Goal: Task Accomplishment & Management: Use online tool/utility

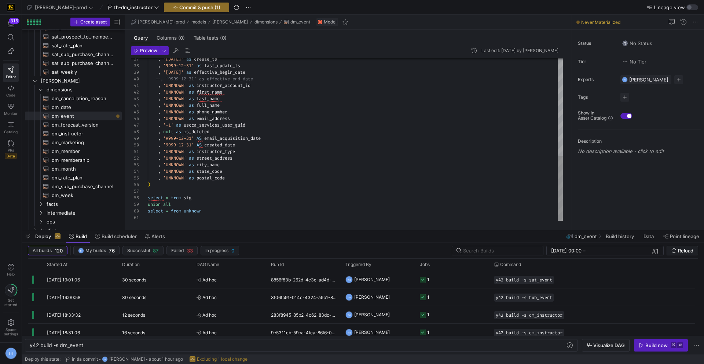
scroll to position [59, 42]
click at [189, 145] on div ", '[DATE]' as create_ts , '9999-12-31' as last_update_ts , '[DATE]' as effectiv…" at bounding box center [355, 16] width 415 height 408
click at [301, 167] on div ", '[DATE]' as create_ts , '9999-12-31' as last_update_ts , '[DATE]' as effectiv…" at bounding box center [355, 16] width 415 height 408
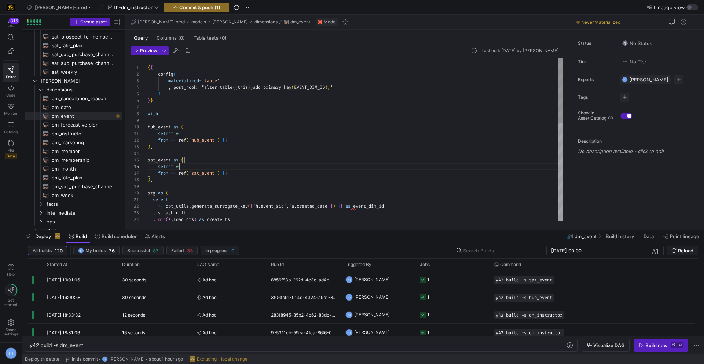
click at [210, 165] on div ") , sat_event as ( select * from { { ref ( 'sat_event' ) } } ) , stg as ( selec…" at bounding box center [355, 262] width 415 height 408
click at [210, 150] on div ") , sat_event as ( select * from { { ref ( 'sat_event' ) } } ) , stg as ( selec…" at bounding box center [355, 262] width 415 height 408
click at [210, 157] on div ") , sat_event as ( select * from { { ref ( 'sat_event' ) } } ) , stg as ( selec…" at bounding box center [355, 262] width 415 height 408
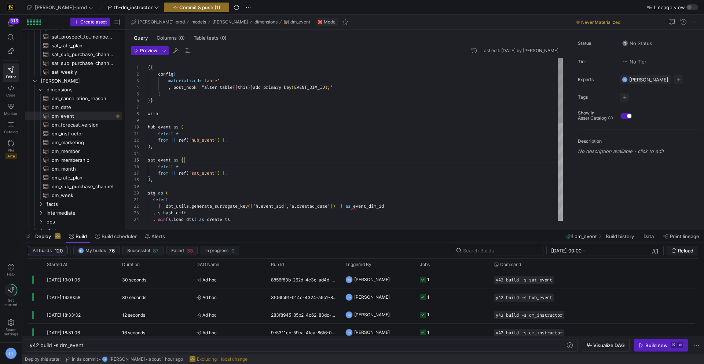
click at [209, 153] on div ") , sat_event as ( select * from { { ref ( 'sat_event' ) } } ) , stg as ( selec…" at bounding box center [355, 262] width 415 height 408
click at [245, 108] on div ") , sat_event as ( select * from { { ref ( 'sat_event' ) } } ) , stg as ( selec…" at bounding box center [355, 262] width 415 height 408
click at [245, 113] on div ") , sat_event as ( select * from { { ref ( 'sat_event' ) } } ) , stg as ( selec…" at bounding box center [355, 262] width 415 height 408
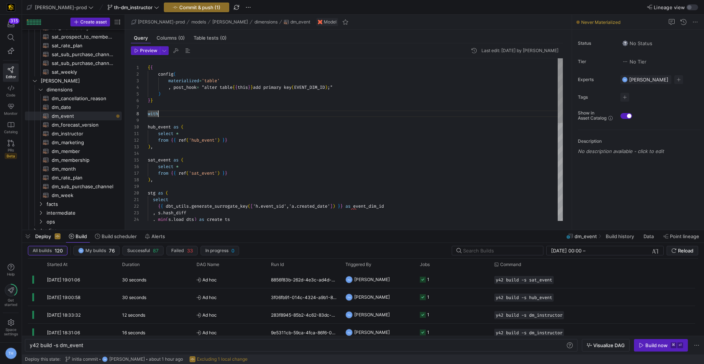
click at [245, 118] on div ") , sat_event as ( select * from { { ref ( 'sat_event' ) } } ) , stg as ( selec…" at bounding box center [355, 262] width 415 height 408
click at [243, 108] on div ") , sat_event as ( select * from { { ref ( 'sat_event' ) } } ) , stg as ( selec…" at bounding box center [355, 262] width 415 height 408
click at [243, 120] on div ") , sat_event as ( select * from { { ref ( 'sat_event' ) } } ) , stg as ( selec…" at bounding box center [355, 262] width 415 height 408
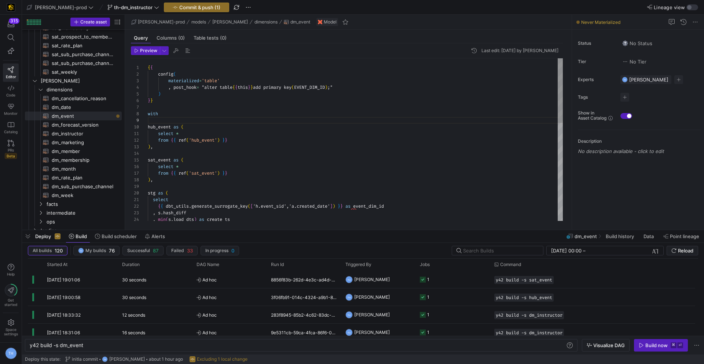
click at [241, 155] on div ") , sat_event as ( select * from { { ref ( 'sat_event' ) } } ) , stg as ( selec…" at bounding box center [355, 262] width 415 height 408
click at [239, 115] on div ") , sat_event as ( select * from { { ref ( 'sat_event' ) } } ) , stg as ( selec…" at bounding box center [355, 262] width 415 height 408
click at [239, 121] on div ") , sat_event as ( select * from { { ref ( 'sat_event' ) } } ) , stg as ( selec…" at bounding box center [355, 262] width 415 height 408
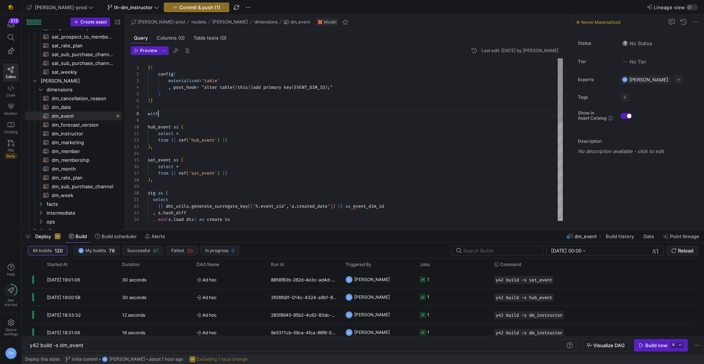
scroll to position [46, 11]
click at [238, 111] on div ") , sat_event as ( select * from { { ref ( 'sat_event' ) } } ) , stg as ( selec…" at bounding box center [355, 262] width 415 height 408
click at [238, 107] on div ") , sat_event as ( select * from { { ref ( 'sat_event' ) } } ) , stg as ( selec…" at bounding box center [355, 262] width 415 height 408
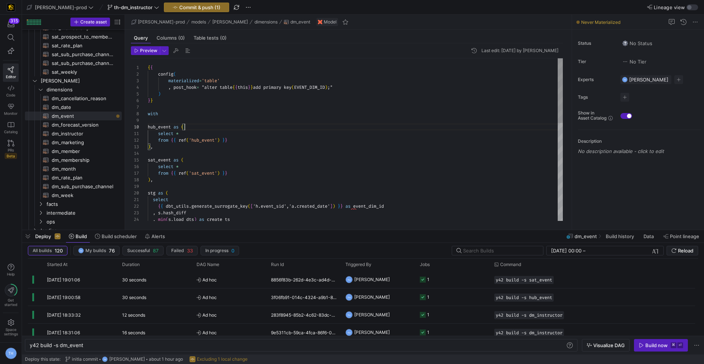
click at [240, 125] on div ") , sat_event as ( select * from { { ref ( 'sat_event' ) } } ) , stg as ( selec…" at bounding box center [355, 262] width 415 height 408
click at [239, 122] on div ") , sat_event as ( select * from { { ref ( 'sat_event' ) } } ) , stg as ( selec…" at bounding box center [355, 262] width 415 height 408
click at [234, 109] on div ") , sat_event as ( select * from { { ref ( 'sat_event' ) } } ) , stg as ( selec…" at bounding box center [355, 262] width 415 height 408
click at [234, 121] on div ") , sat_event as ( select * from { { ref ( 'sat_event' ) } } ) , stg as ( selec…" at bounding box center [355, 262] width 415 height 408
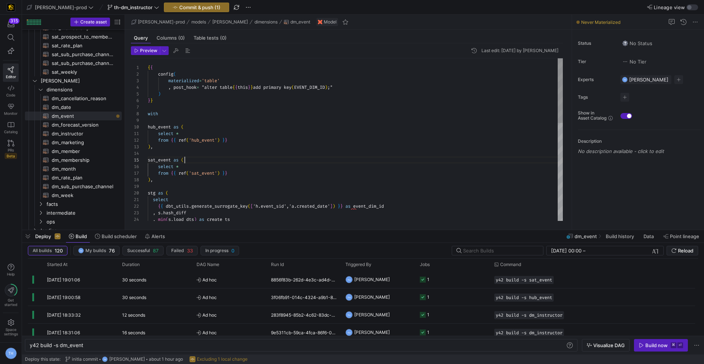
scroll to position [26, 37]
click at [235, 157] on div ") , sat_event as ( select * from { { ref ( 'sat_event' ) } } ) , stg as ( selec…" at bounding box center [355, 262] width 415 height 408
click at [235, 152] on div ") , sat_event as ( select * from { { ref ( 'sat_event' ) } } ) , stg as ( selec…" at bounding box center [355, 262] width 415 height 408
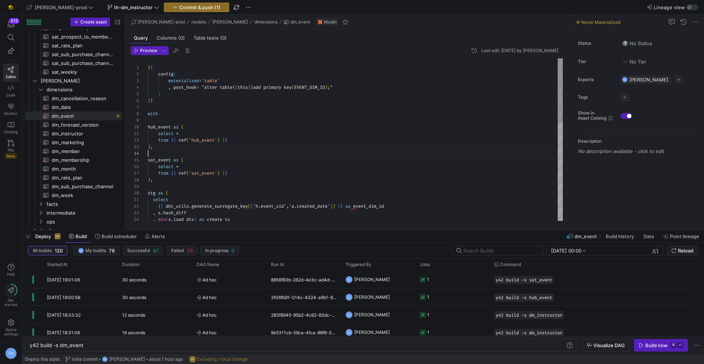
click at [227, 124] on div ") , sat_event as ( select * from { { ref ( 'sat_event' ) } } ) , stg as ( selec…" at bounding box center [355, 262] width 415 height 408
click at [227, 119] on div ") , sat_event as ( select * from { { ref ( 'sat_event' ) } } ) , stg as ( selec…" at bounding box center [355, 262] width 415 height 408
click at [210, 192] on div ") , sat_event as ( select * from { { ref ( 'sat_event' ) } } ) , stg as ( selec…" at bounding box center [355, 262] width 415 height 408
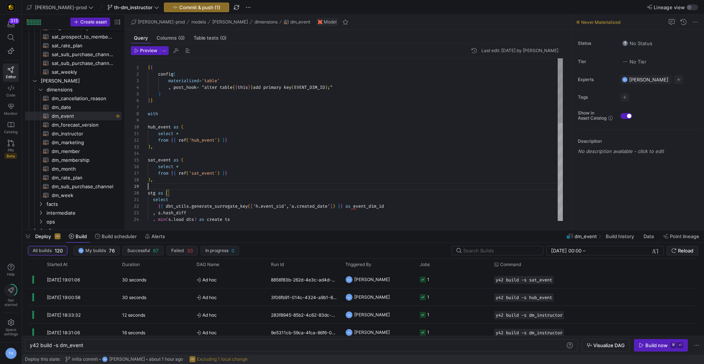
click at [209, 183] on div ") , sat_event as ( select * from { { ref ( 'sat_event' ) } } ) , stg as ( selec…" at bounding box center [355, 262] width 415 height 408
click at [212, 154] on button "Metadata" at bounding box center [232, 159] width 84 height 12
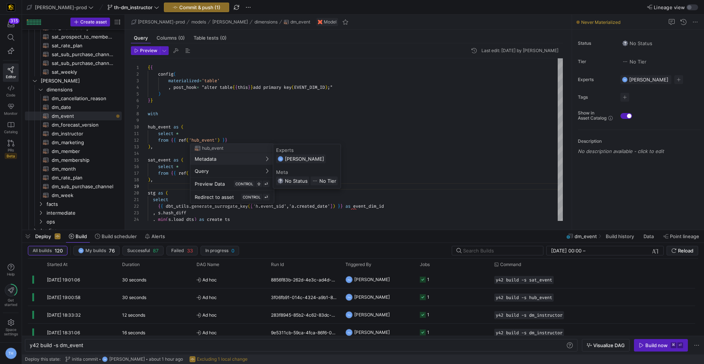
click at [158, 159] on div at bounding box center [352, 182] width 704 height 364
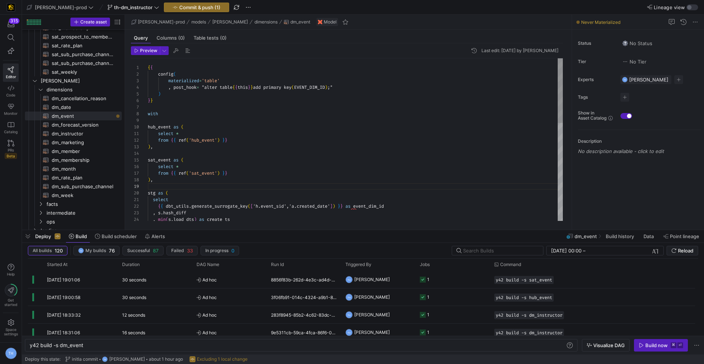
scroll to position [26, 16]
click at [164, 158] on div ") , sat_event as ( select * from { { ref ( 'sat_event' ) } } ) , stg as ( selec…" at bounding box center [355, 262] width 415 height 408
click at [165, 155] on div ") , sat_event as ( select * from { { ref ( 'sat_event' ) } } ) , stg as ( selec…" at bounding box center [355, 262] width 415 height 408
click at [170, 122] on div ") , sat_event as ( select * from { { ref ( 'sat_event' ) } } ) , stg as ( selec…" at bounding box center [355, 262] width 415 height 408
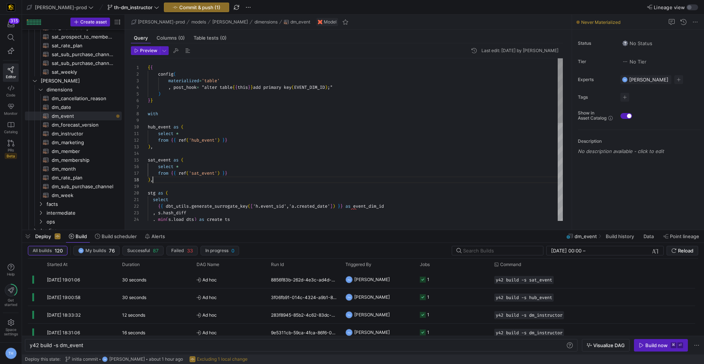
scroll to position [46, 5]
click at [166, 182] on div ") , sat_event as ( select * from { { ref ( 'sat_event' ) } } ) , stg as ( selec…" at bounding box center [355, 262] width 415 height 408
click at [165, 188] on div ") , sat_event as ( select * from { { ref ( 'sat_event' ) } } ) , stg as ( selec…" at bounding box center [355, 262] width 415 height 408
click at [174, 118] on div ") , sat_event as ( select * from { { ref ( 'sat_event' ) } } ) , stg as ( selec…" at bounding box center [355, 262] width 415 height 408
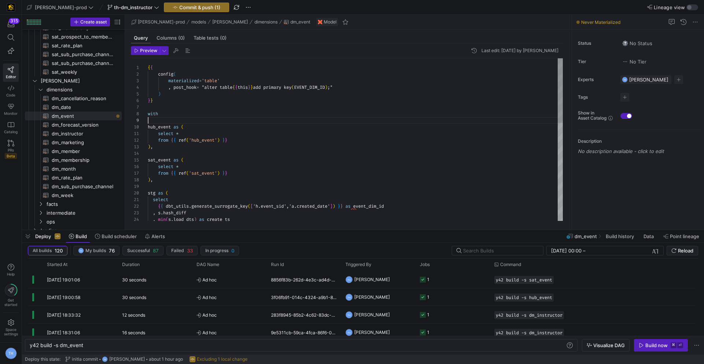
scroll to position [46, 11]
click at [174, 112] on div ") , sat_event as ( select * from { { ref ( 'sat_event' ) } } ) , stg as ( selec…" at bounding box center [355, 262] width 415 height 408
click at [174, 110] on div ") , sat_event as ( select * from { { ref ( 'sat_event' ) } } ) , stg as ( selec…" at bounding box center [355, 262] width 415 height 408
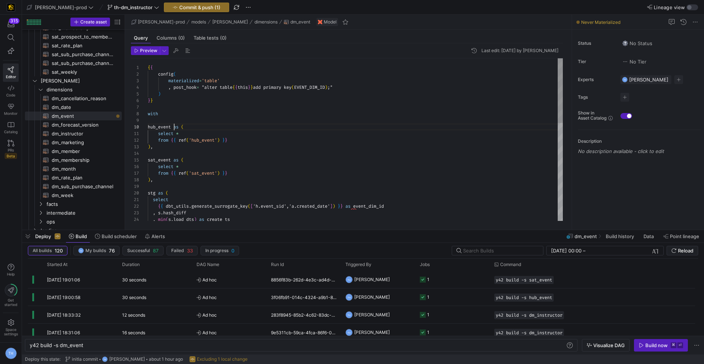
click at [174, 127] on div ") , sat_event as ( select * from { { ref ( 'sat_event' ) } } ) , stg as ( selec…" at bounding box center [355, 262] width 415 height 408
click at [174, 122] on div ") , sat_event as ( select * from { { ref ( 'sat_event' ) } } ) , stg as ( selec…" at bounding box center [355, 262] width 415 height 408
click at [174, 157] on div ") , sat_event as ( select * from { { ref ( 'sat_event' ) } } ) , stg as ( selec…" at bounding box center [355, 262] width 415 height 408
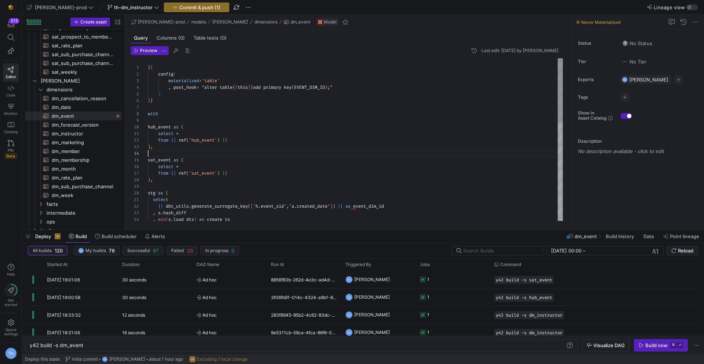
click at [174, 155] on div ") , sat_event as ( select * from { { ref ( 'sat_event' ) } } ) , stg as ( selec…" at bounding box center [355, 262] width 415 height 408
click at [169, 185] on div ") , sat_event as ( select * from { { ref ( 'sat_event' ) } } ) , stg as ( selec…" at bounding box center [355, 262] width 415 height 408
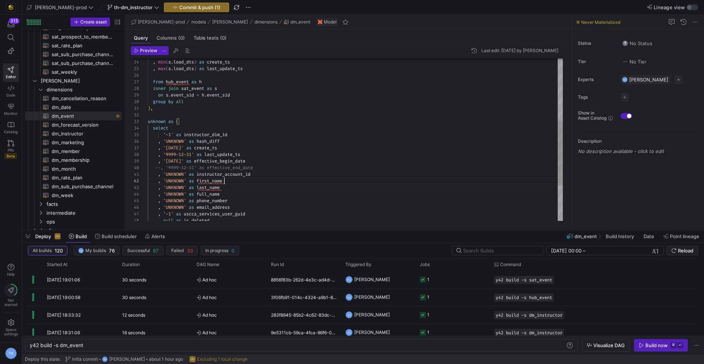
scroll to position [7, 77]
click at [251, 183] on div ", min ( s . load_dts ) as create_ts , max ( s . load_dts ) as last_update_ts fr…" at bounding box center [355, 105] width 415 height 408
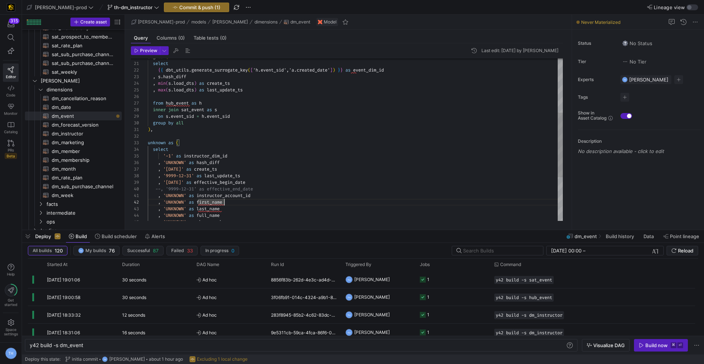
scroll to position [26, 82]
click at [263, 155] on div ", '[DATE]' as create_ts , '9999-12-31' as last_update_ts , '[DATE]' as effectiv…" at bounding box center [355, 126] width 415 height 408
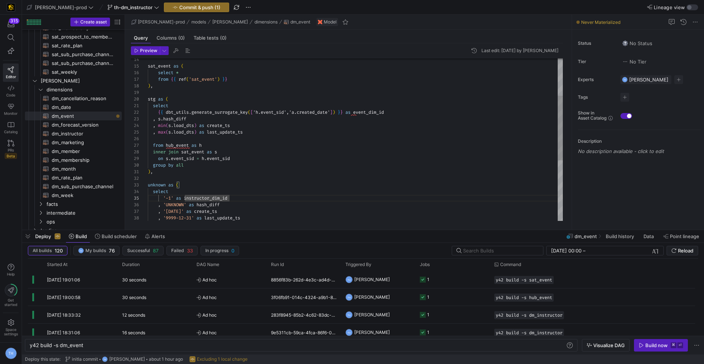
click at [251, 119] on div ", 'UNKNOWN' as hash_diff '-1' as instructor_dim_id select unknown as ( ) , on s…" at bounding box center [355, 168] width 415 height 408
click at [258, 129] on div ", 'UNKNOWN' as hash_diff '-1' as instructor_dim_id select unknown as ( ) , on s…" at bounding box center [355, 168] width 415 height 408
click at [225, 175] on div ", 'UNKNOWN' as hash_diff '-1' as instructor_dim_id select unknown as ( ) , on s…" at bounding box center [355, 168] width 415 height 408
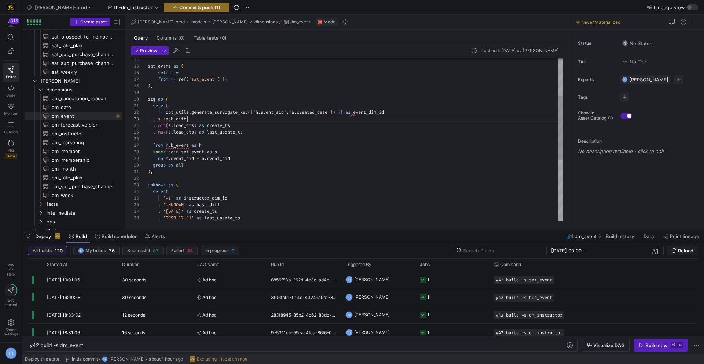
scroll to position [13, 40]
click at [215, 118] on div ", 'UNKNOWN' as hash_diff '-1' as instructor_dim_id select unknown as ( ) , on s…" at bounding box center [355, 168] width 415 height 408
click at [248, 133] on div ", 'UNKNOWN' as hash_diff '-1' as instructor_dim_id select unknown as ( ) , on s…" at bounding box center [355, 168] width 415 height 408
click at [83, 147] on link "dm_member​​​​​​​​​​" at bounding box center [73, 151] width 97 height 9
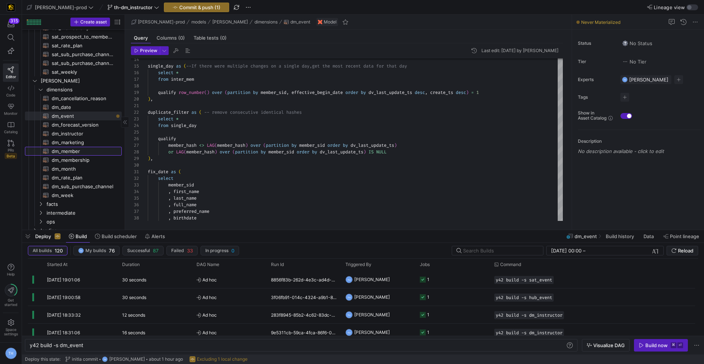
type textarea "{{ config( materialized='table' , post_hook = "alter table {{ this }} add prima…"
type textarea "y42 build -s dm_member"
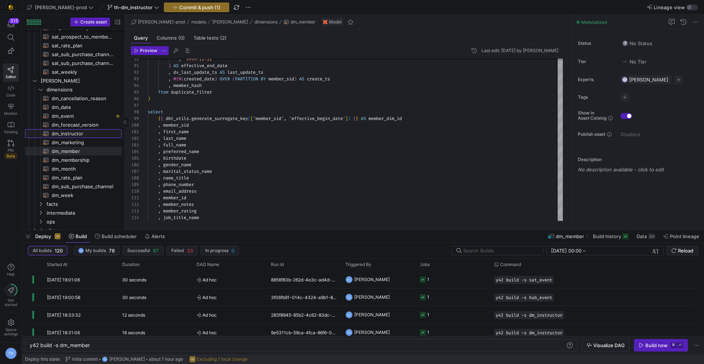
click at [77, 132] on span "dm_instructor​​​​​​​​​​" at bounding box center [83, 133] width 62 height 8
type textarea "{{ config( materialized='table' , post_hook = "alter table {{ this }} add prima…"
type textarea "y42 build -s dm_instructor"
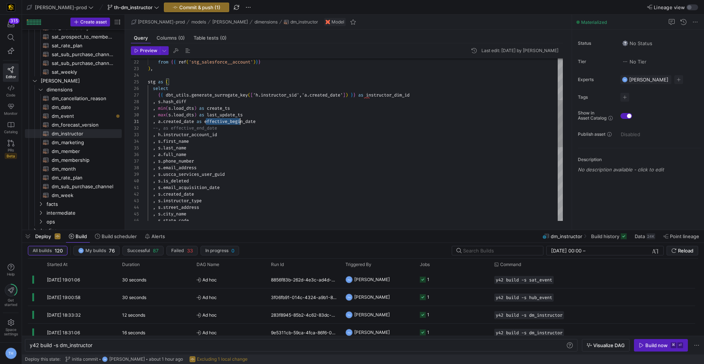
scroll to position [0, 110]
drag, startPoint x: 205, startPoint y: 121, endPoint x: 279, endPoint y: 122, distance: 73.7
click at [279, 122] on div ", a . created_date as effective_begin_date" at bounding box center [355, 121] width 415 height 7
click at [279, 122] on div ", a . created_date as effective_begin_date --, as effective_end_date stg as ( s…" at bounding box center [355, 194] width 415 height 560
click at [91, 113] on span "dm_event​​​​​​​​​​" at bounding box center [83, 116] width 62 height 8
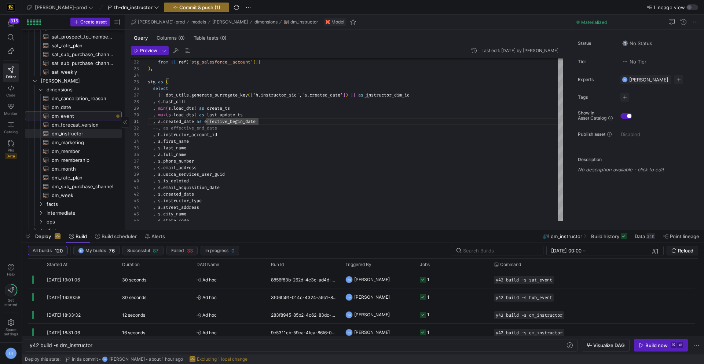
type textarea "{{ config( materialized='table' , post_hook= "alter table {{ this }} add primar…"
type textarea "y42 build -s dm_event"
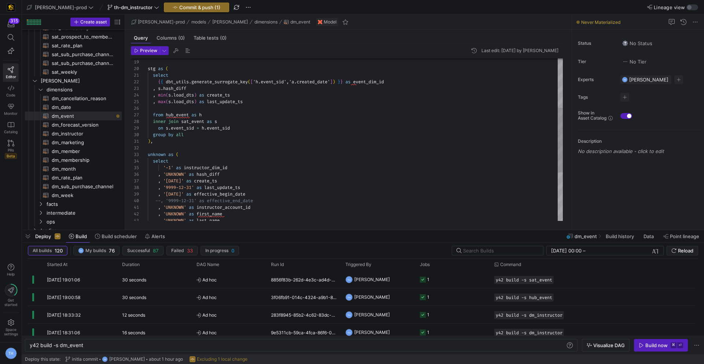
scroll to position [20, 21]
click at [216, 162] on div "select { { dbt_utils . generate_surrogate_key ( [ 'h.event_sid','a.created_date…" at bounding box center [355, 138] width 415 height 408
click at [213, 110] on div "select { { dbt_utils . generate_surrogate_key ( [ 'h.event_sid','a.created_date…" at bounding box center [355, 138] width 415 height 408
click at [252, 101] on div "select { { dbt_utils . generate_surrogate_key ( [ 'h.event_sid','a.created_date…" at bounding box center [355, 138] width 415 height 408
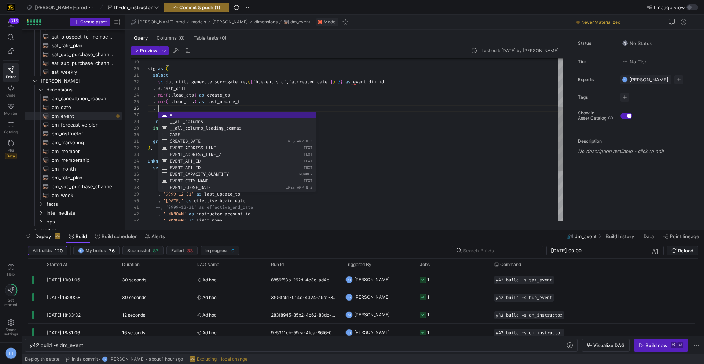
scroll to position [20, 63]
click at [210, 92] on div "select { { dbt_utils . generate_surrogate_key ( [ 'h.event_sid','a.created_date…" at bounding box center [355, 141] width 415 height 415
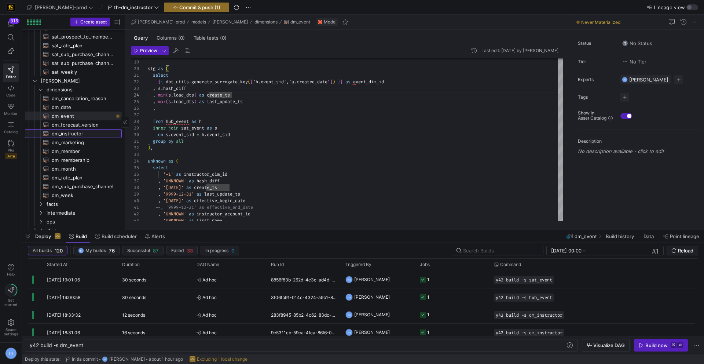
click at [84, 133] on span "dm_instructor​​​​​​​​​​" at bounding box center [83, 133] width 62 height 8
type textarea "{{ config( materialized='table' , post_hook = "alter table {{ this }} add prima…"
type textarea "y42 build -s dm_instructor"
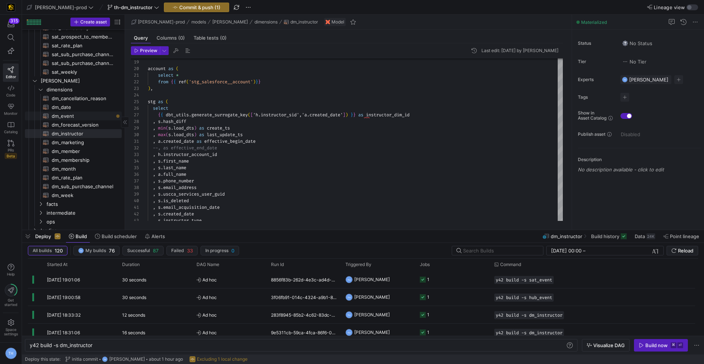
click at [67, 119] on span "dm_event​​​​​​​​​​" at bounding box center [83, 116] width 62 height 8
type textarea "{{ config( materialized='table' , post_hook= "alter table {{ this }} add primar…"
type textarea "y42 build -s dm_event"
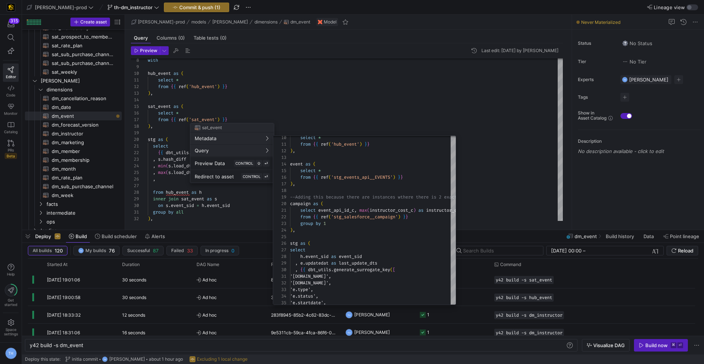
click at [331, 118] on div at bounding box center [352, 182] width 704 height 364
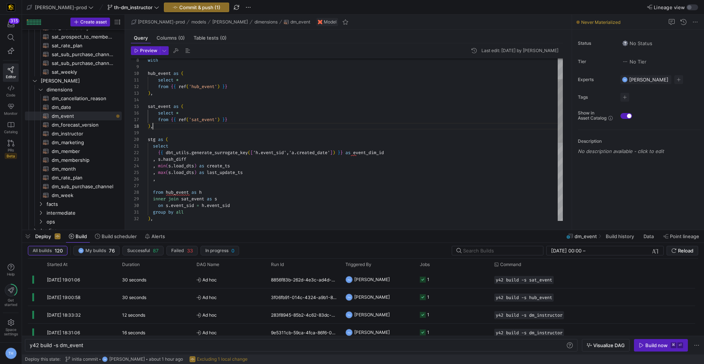
scroll to position [46, 5]
click at [209, 125] on div ") , stg as ( select { { dbt_utils . generate_surrogate_key ( [ 'h.event_sid','a…" at bounding box center [355, 212] width 415 height 415
click at [204, 130] on div ") , stg as ( select { { dbt_utils . generate_surrogate_key ( [ 'h.event_sid','a…" at bounding box center [355, 212] width 415 height 415
click at [178, 119] on div at bounding box center [352, 182] width 704 height 364
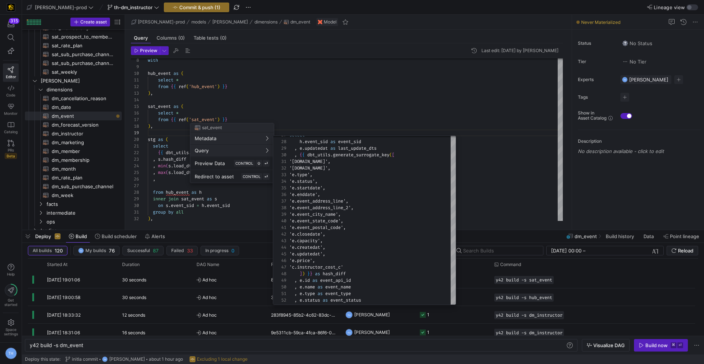
click at [342, 76] on div at bounding box center [352, 182] width 704 height 364
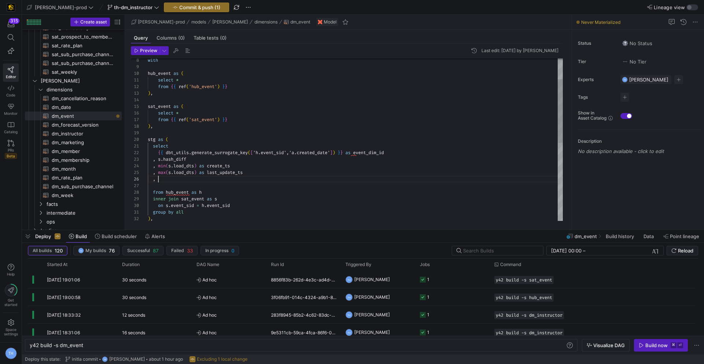
scroll to position [33, 11]
click at [194, 181] on div ") , stg as ( select { { dbt_utils . generate_surrogate_key ( [ 'h.event_sid','a…" at bounding box center [355, 212] width 415 height 415
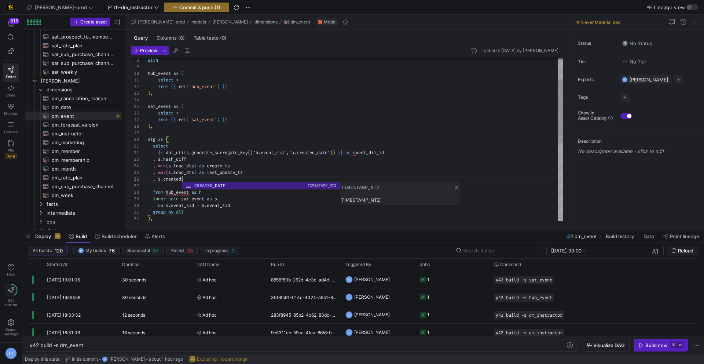
scroll to position [33, 34]
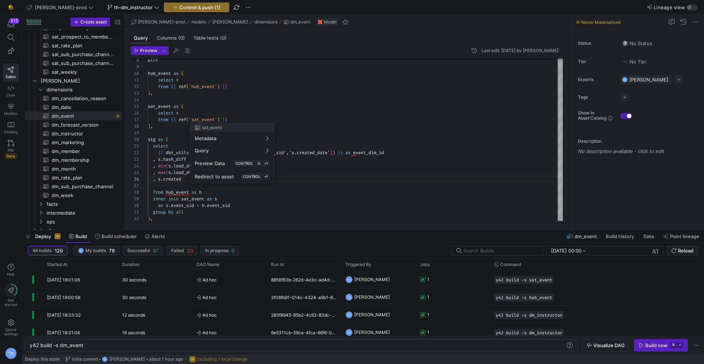
click at [177, 202] on div at bounding box center [352, 182] width 704 height 364
click at [189, 176] on div ") , stg as ( select { { dbt_utils . generate_surrogate_key ( [ 'h.event_sid','a…" at bounding box center [355, 212] width 415 height 415
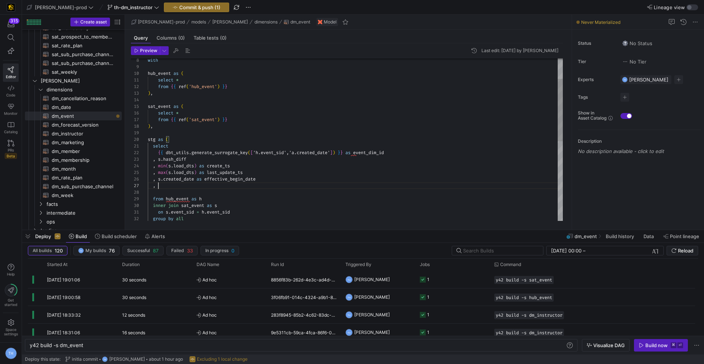
scroll to position [40, 11]
click at [177, 182] on div at bounding box center [352, 182] width 704 height 364
click at [168, 183] on div ") , stg as ( select { { dbt_utils . generate_surrogate_key ( [ 'h.event_sid','a…" at bounding box center [355, 216] width 415 height 422
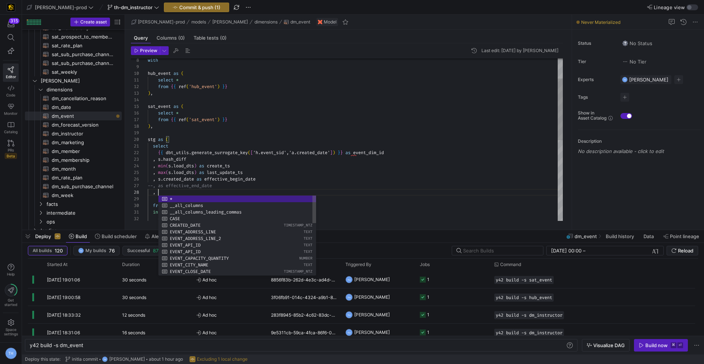
scroll to position [46, 11]
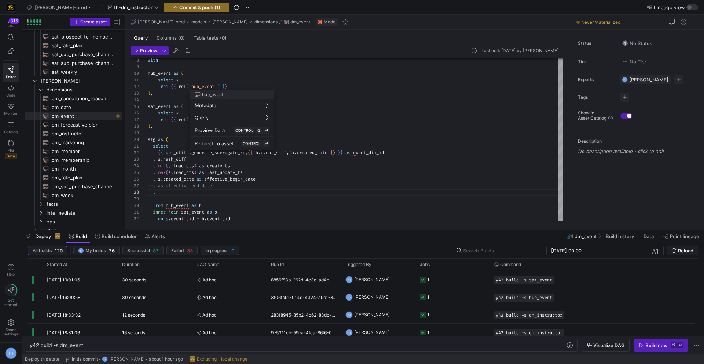
click at [167, 191] on div at bounding box center [352, 182] width 704 height 364
click at [167, 191] on div ") , stg as ( select { { dbt_utils . generate_surrogate_key ( [ 'h.event_sid','a…" at bounding box center [355, 219] width 415 height 428
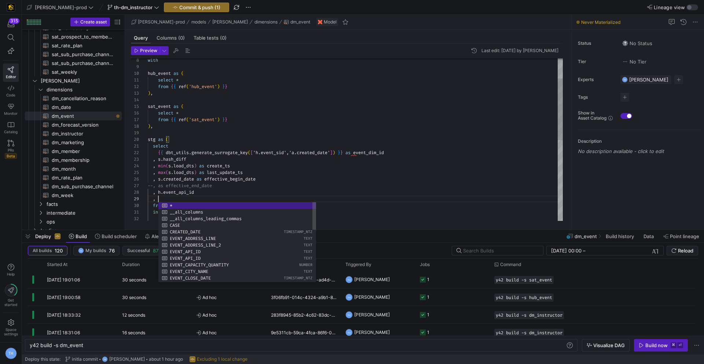
scroll to position [53, 11]
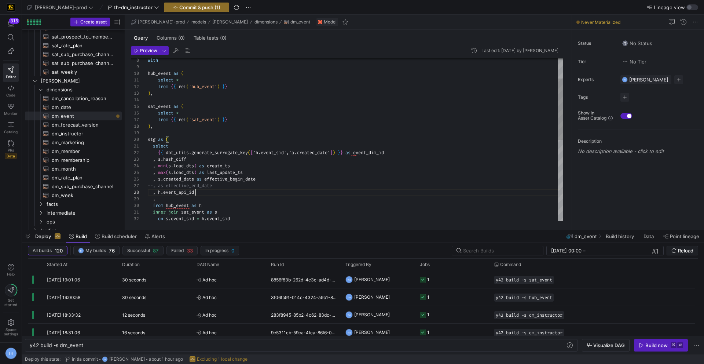
click at [210, 192] on div ") , stg as ( select { { dbt_utils . generate_surrogate_key ( [ 'h.event_sid','a…" at bounding box center [355, 219] width 415 height 428
click at [172, 196] on div ") , stg as ( select { { dbt_utils . generate_surrogate_key ( [ 'h.event_sid','a…" at bounding box center [355, 219] width 415 height 428
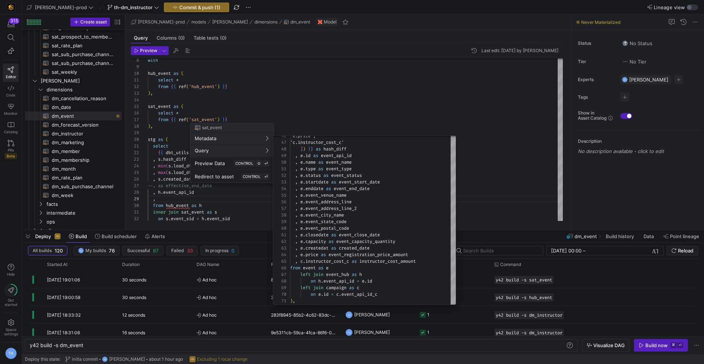
click at [175, 200] on div at bounding box center [352, 182] width 704 height 364
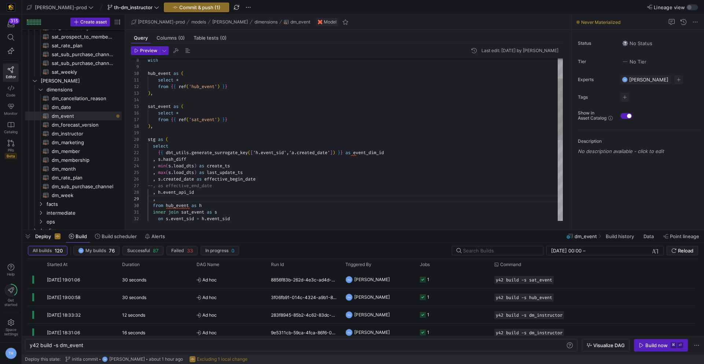
click at [174, 198] on div ") , stg as ( select { { dbt_utils . generate_surrogate_key ( [ 'h.event_sid','a…" at bounding box center [355, 219] width 415 height 428
click at [191, 198] on div ") , stg as ( select { { dbt_utils . generate_surrogate_key ( [ 'h.event_sid','a…" at bounding box center [355, 218] width 415 height 428
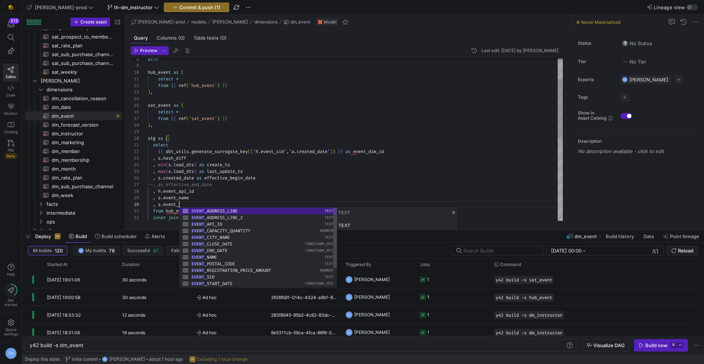
scroll to position [59, 34]
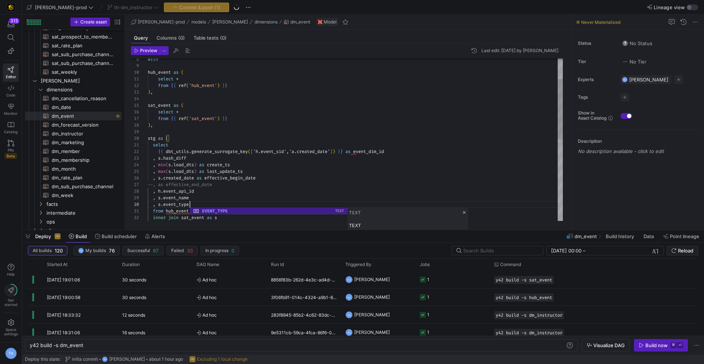
click at [210, 186] on div ") , stg as ( select { { dbt_utils . generate_surrogate_key ( [ 'h.event_sid','a…" at bounding box center [355, 221] width 415 height 435
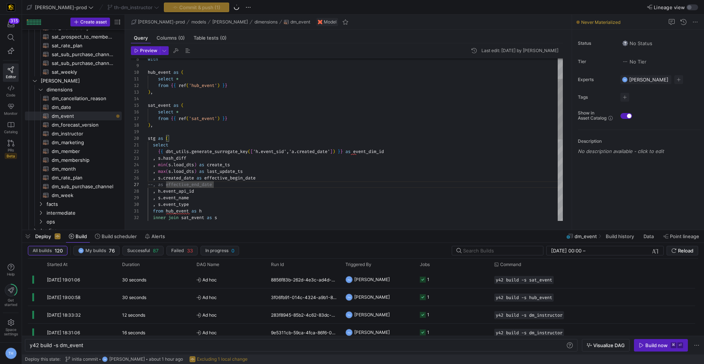
click at [204, 199] on div ") , stg as ( select { { dbt_utils . generate_surrogate_key ( [ 'h.event_sid','a…" at bounding box center [355, 221] width 415 height 435
click at [204, 205] on div ") , stg as ( select { { dbt_utils . generate_surrogate_key ( [ 'h.event_sid','a…" at bounding box center [355, 221] width 415 height 435
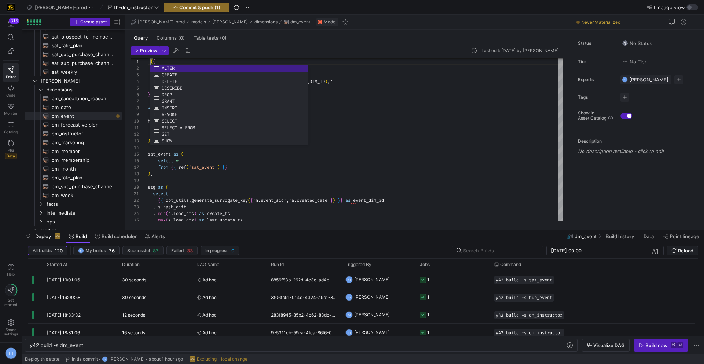
scroll to position [0, 0]
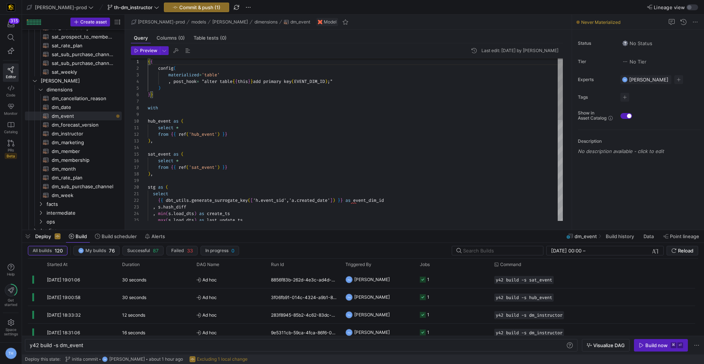
click at [204, 183] on div "with hub_event as ( select * from { { ref ( 'hub_event' ) } } ) , sat_event as …" at bounding box center [355, 272] width 415 height 441
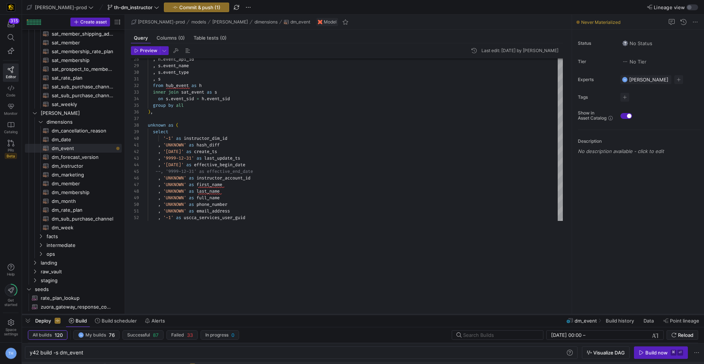
scroll to position [342, 0]
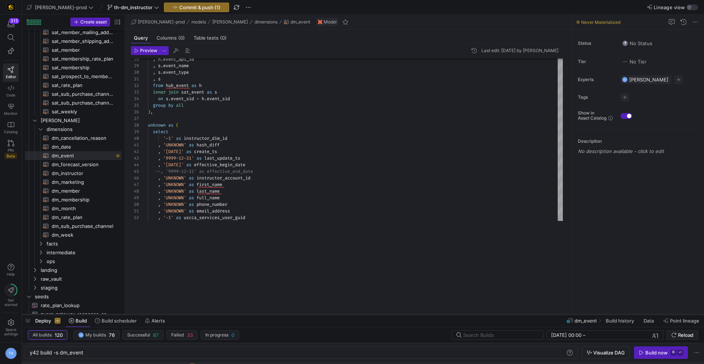
drag, startPoint x: 223, startPoint y: 231, endPoint x: 223, endPoint y: 322, distance: 91.7
click at [223, 316] on div at bounding box center [363, 314] width 682 height 3
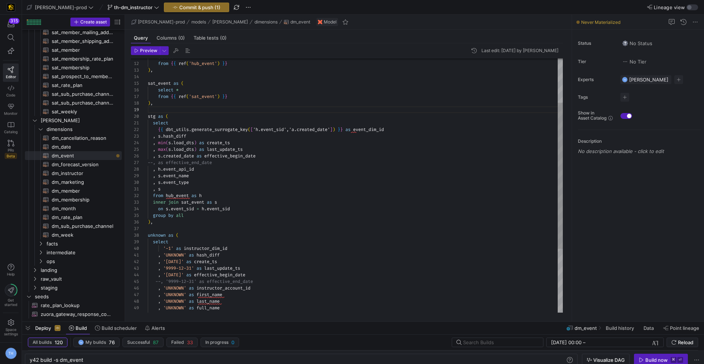
click at [195, 189] on div ", [PERSON_NAME] event_api_id , s . event_name , s . event_type , s from hub_eve…" at bounding box center [355, 202] width 415 height 441
click at [213, 191] on div ", [PERSON_NAME] event_api_id , s . event_name , s . event_type , s . event_stat…" at bounding box center [355, 202] width 415 height 441
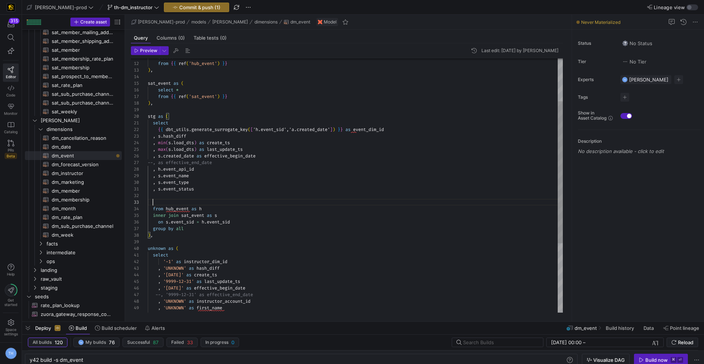
scroll to position [13, 5]
click at [196, 195] on div ", [PERSON_NAME] event_api_id , s . event_name , s . event_type , s . event_stat…" at bounding box center [355, 209] width 415 height 455
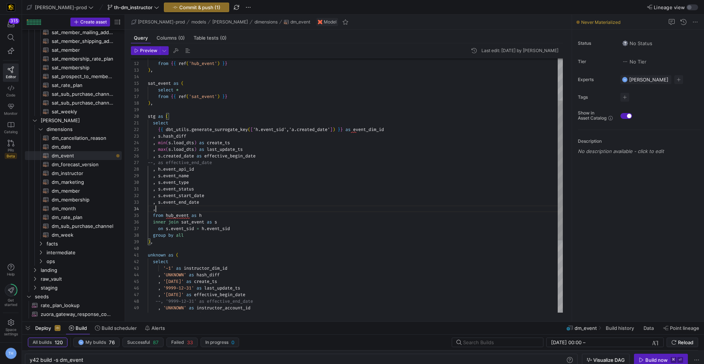
scroll to position [20, 11]
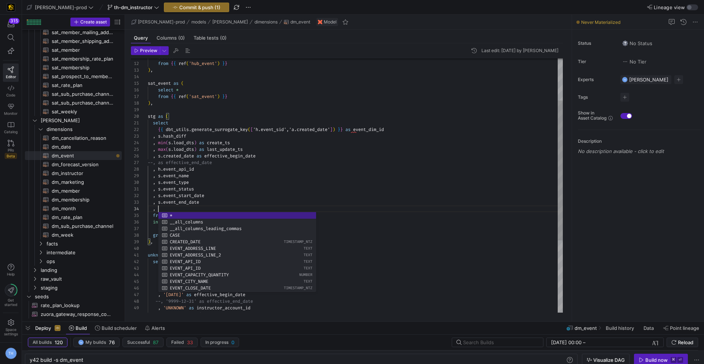
click at [217, 96] on div ", [PERSON_NAME] event_api_id , s . event_name , s . event_type , s . event_stat…" at bounding box center [355, 212] width 415 height 461
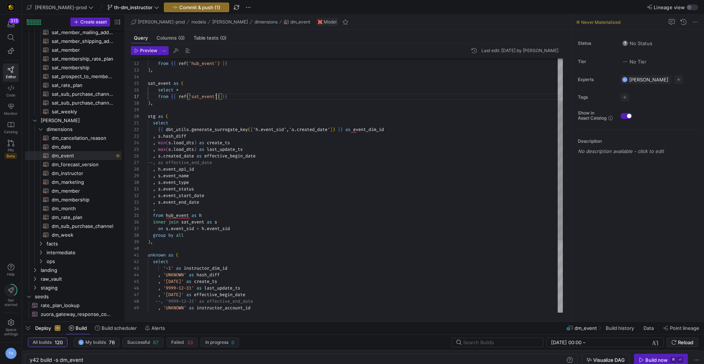
scroll to position [40, 69]
type textarea "select * from {{ ref('hub_event') }} ), sat_event as ( select * from {{ ref('sa…"
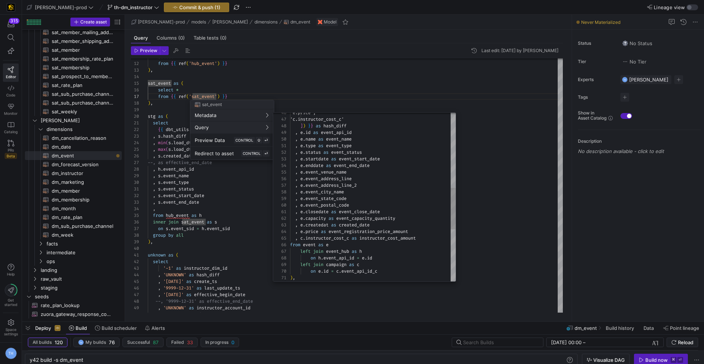
type textarea ", e.closedate as event_close_date , e.capacity as event_capacity_quantity , e.c…"
click at [371, 214] on div "'e.price', 'c.instructor_cost_c' ] ) } } as hash_diff , e . id as event_api_id …" at bounding box center [373, 149] width 166 height 686
drag, startPoint x: 338, startPoint y: 218, endPoint x: 402, endPoint y: 219, distance: 64.2
click at [402, 219] on div "'e.price', 'c.instructor_cost_c' ] ) } } as hash_diff , e . id as event_api_id …" at bounding box center [373, 149] width 166 height 686
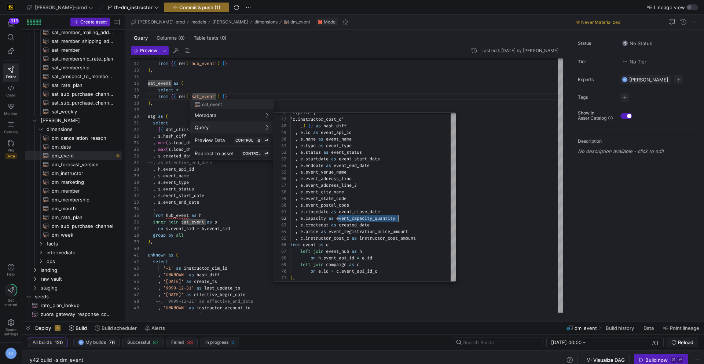
click at [188, 206] on div at bounding box center [352, 182] width 704 height 364
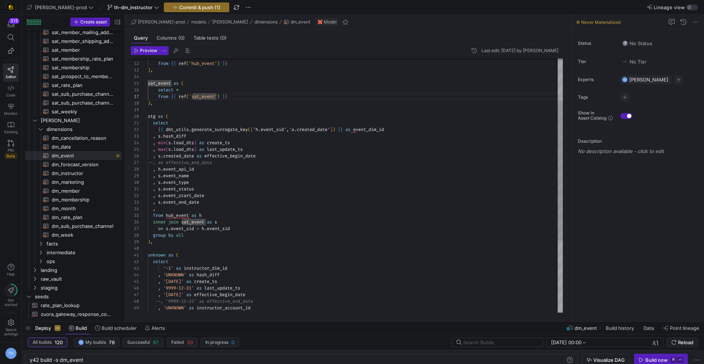
click at [183, 208] on div ", [PERSON_NAME] event_api_id , s . event_name , s . event_type , s . event_stat…" at bounding box center [355, 212] width 415 height 461
click at [219, 192] on div ", [PERSON_NAME] event_api_id , s . event_name , s . event_type , s . event_stat…" at bounding box center [355, 212] width 415 height 461
click at [251, 203] on div ", [PERSON_NAME] event_api_id , s . event_name , s . event_type , s . event_stat…" at bounding box center [355, 212] width 415 height 461
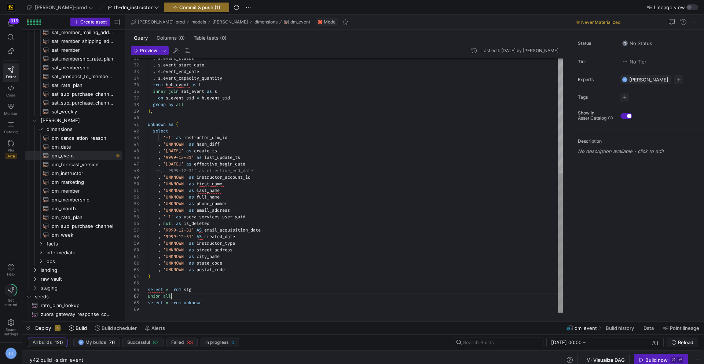
scroll to position [40, 24]
click at [231, 293] on div ", s . event_status from hub_event as h inner join sat_event as s on s . event_s…" at bounding box center [355, 81] width 415 height 461
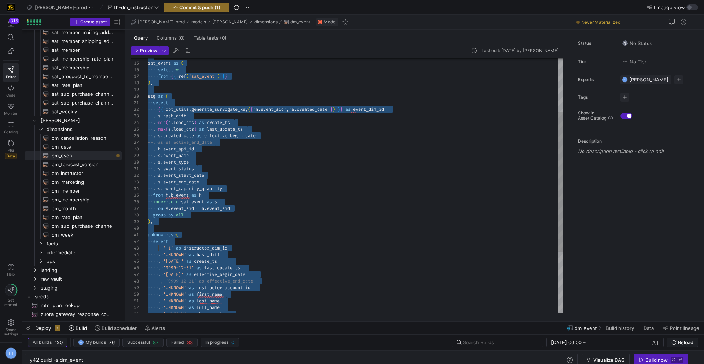
scroll to position [0, 0]
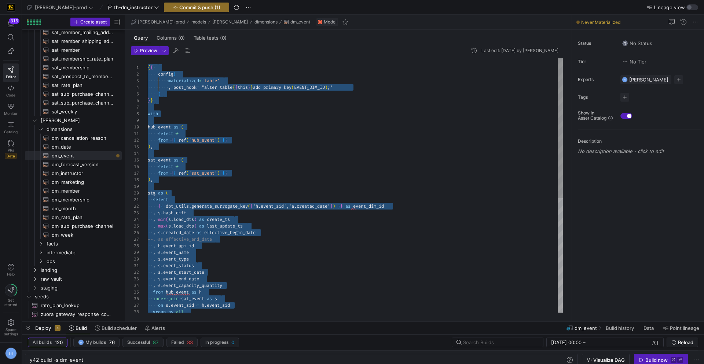
drag, startPoint x: 164, startPoint y: 278, endPoint x: 134, endPoint y: 43, distance: 236.2
click at [288, 187] on div ", s . event_status from hub_event as h inner join sat_event as s on s . event_s…" at bounding box center [355, 288] width 415 height 461
click at [287, 187] on div ", s . event_status from hub_event as h inner join sat_event as s on s . event_s…" at bounding box center [355, 288] width 415 height 461
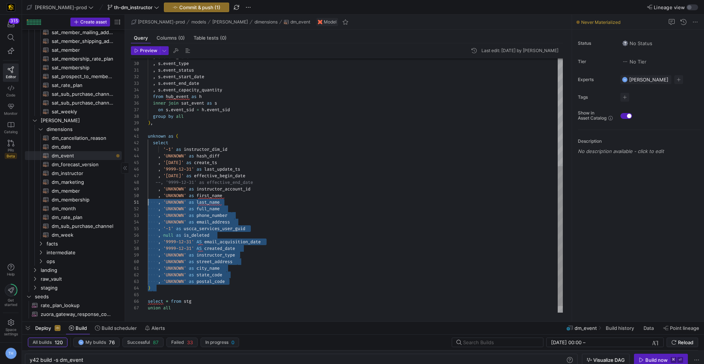
drag, startPoint x: 254, startPoint y: 292, endPoint x: 59, endPoint y: 202, distance: 215.1
click at [148, 202] on div ", s . event_status from hub_event as h inner join sat_event as s on s . event_s…" at bounding box center [355, 93] width 415 height 461
click at [225, 259] on div ", s . event_status from hub_event as h inner join sat_event as s on s . event_s…" at bounding box center [355, 93] width 415 height 461
click at [242, 280] on div ", s . event_status from hub_event as h inner join sat_event as s on s . event_s…" at bounding box center [355, 93] width 415 height 461
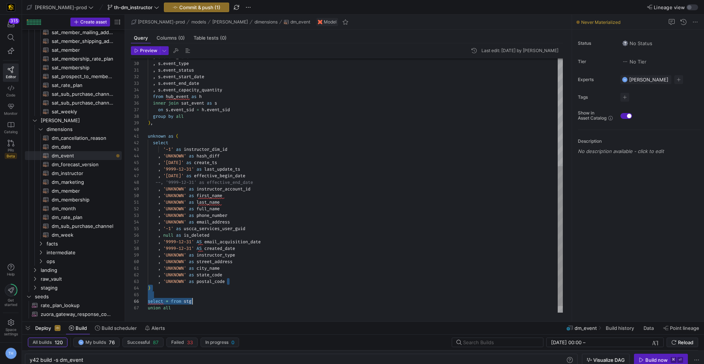
scroll to position [13, 0]
drag, startPoint x: 242, startPoint y: 280, endPoint x: 282, endPoint y: 288, distance: 40.6
click at [282, 288] on div ", s . event_status from hub_event as h inner join sat_event as s on s . event_s…" at bounding box center [355, 93] width 415 height 461
click at [280, 286] on div ", s . event_status from hub_event as h inner join sat_event as s on s . event_s…" at bounding box center [355, 93] width 415 height 461
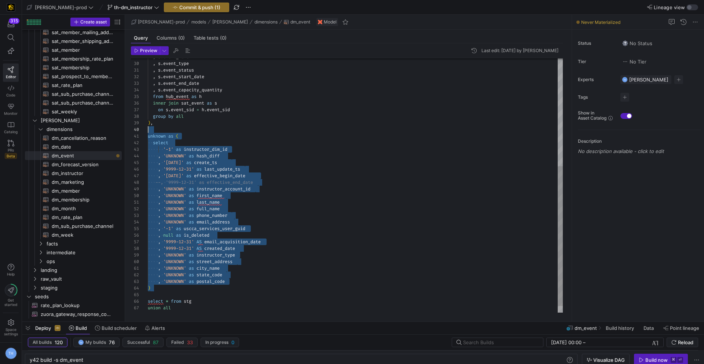
scroll to position [0, 0]
drag, startPoint x: 155, startPoint y: 288, endPoint x: 144, endPoint y: 133, distance: 155.1
click at [148, 133] on div ", s . event_status from hub_event as h inner join sat_event as s on s . event_s…" at bounding box center [355, 93] width 415 height 461
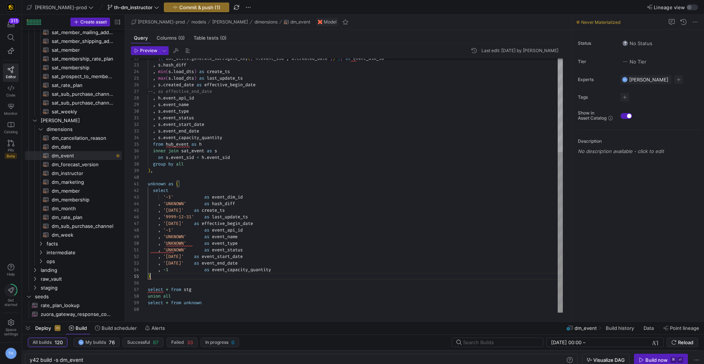
scroll to position [13, 90]
click at [237, 197] on div ", s . event_status from hub_event as h inner join sat_event as s on s . event_s…" at bounding box center [355, 112] width 415 height 402
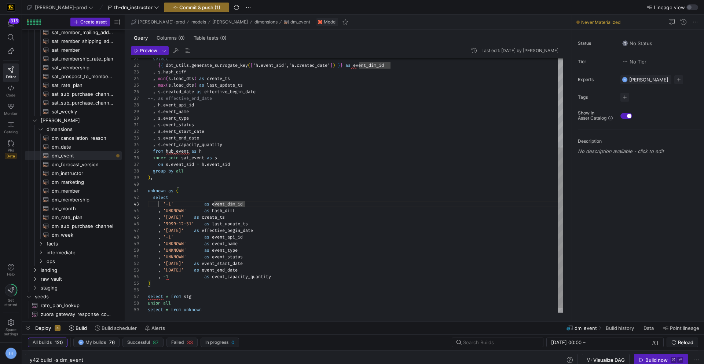
click at [162, 276] on div ", s . event_status from hub_event as h inner join sat_event as s on s . event_s…" at bounding box center [355, 119] width 415 height 402
click at [186, 277] on div ", s . event_status from hub_event as h inner join sat_event as s on s . event_s…" at bounding box center [355, 119] width 415 height 402
click at [172, 277] on div ", s . event_status from hub_event as h inner join sat_event as s on s . event_s…" at bounding box center [355, 119] width 415 height 402
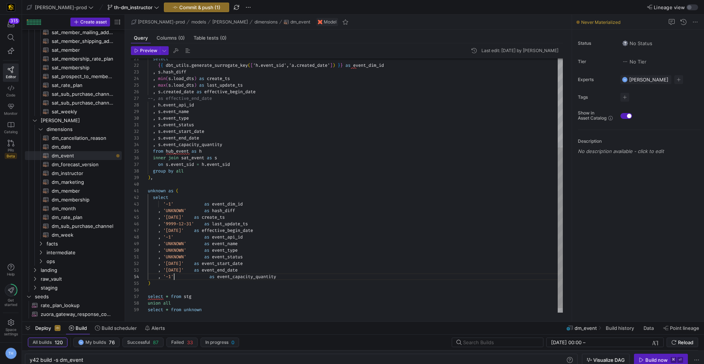
scroll to position [20, 26]
click at [211, 277] on div ", s . event_status from hub_event as h inner join sat_event as s on s . event_s…" at bounding box center [355, 119] width 415 height 402
click at [256, 241] on div ", s . event_status from hub_event as h inner join sat_event as s on s . event_s…" at bounding box center [355, 119] width 415 height 402
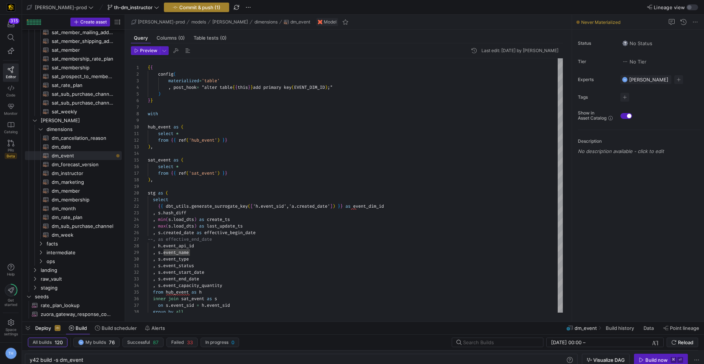
type textarea "unknown as ( select '-1' as event_dim_id , 'UNKNOWN' as hash_diff , '[DATE]' as…"
click at [191, 8] on span "Commit & push (1)" at bounding box center [199, 7] width 41 height 6
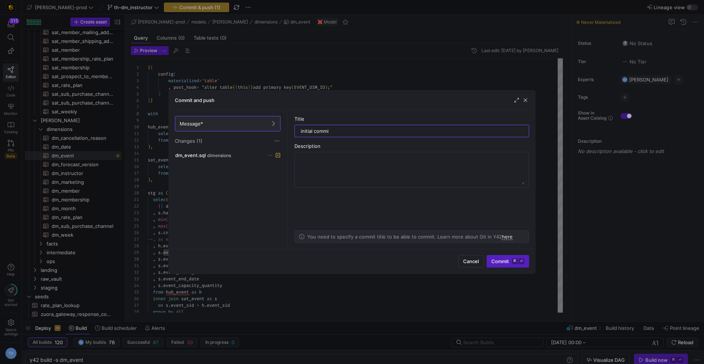
type input "initial commit"
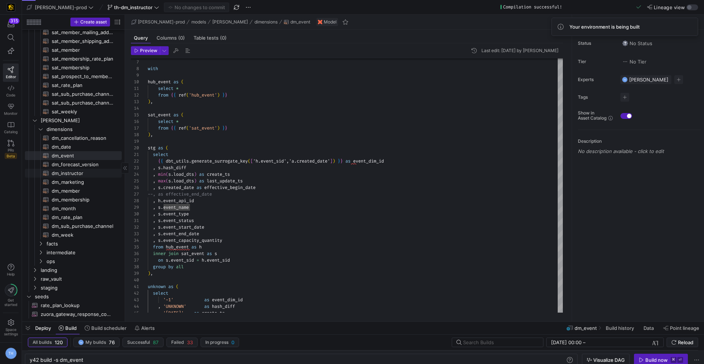
click at [75, 176] on span "dm_instructor​​​​​​​​​​" at bounding box center [83, 173] width 62 height 8
type textarea "{{ config( materialized='table' , post_hook = "alter table {{ this }} add prima…"
type textarea "y42 build -s dm_instructor"
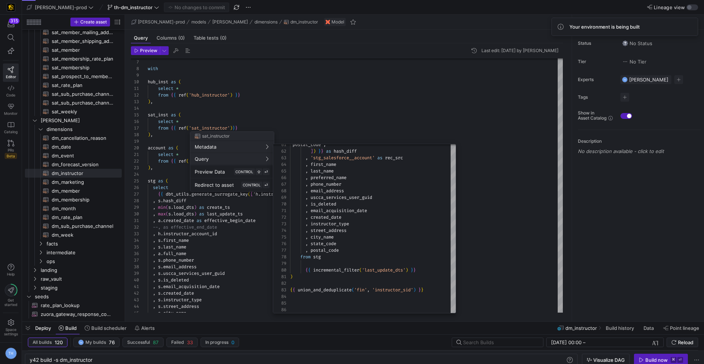
click at [342, 75] on div at bounding box center [352, 182] width 704 height 364
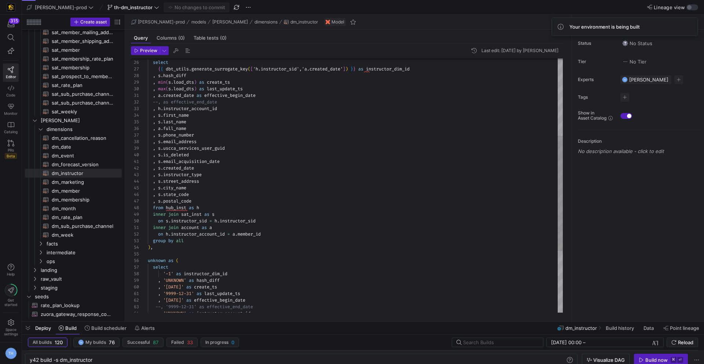
click at [231, 172] on div "select { { dbt_utils . generate_surrogate_key ( [ 'h.instructor_sid','a.created…" at bounding box center [355, 168] width 415 height 560
click at [221, 183] on div "select { { dbt_utils . generate_surrogate_key ( [ 'h.instructor_sid','a.created…" at bounding box center [355, 168] width 415 height 560
click at [219, 200] on div "select { { dbt_utils . generate_surrogate_key ( [ 'h.instructor_sid','a.created…" at bounding box center [355, 168] width 415 height 560
click at [219, 208] on div "select { { dbt_utils . generate_surrogate_key ( [ 'h.instructor_sid','a.created…" at bounding box center [355, 168] width 415 height 560
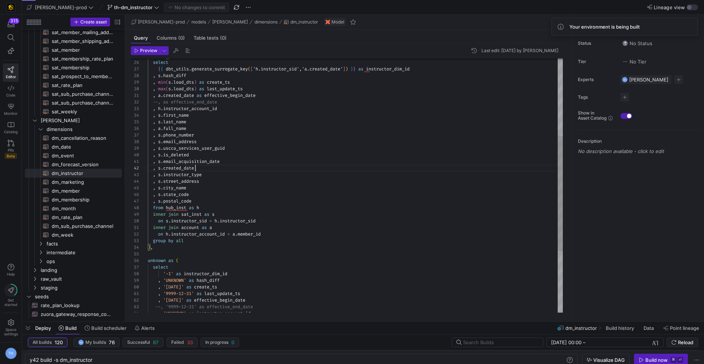
click at [219, 169] on div "select { { dbt_utils . generate_surrogate_key ( [ 'h.instructor_sid','a.created…" at bounding box center [355, 168] width 415 height 560
click at [311, 71] on div "select { { dbt_utils . generate_surrogate_key ( [ 'h.instructor_sid','a.created…" at bounding box center [355, 168] width 415 height 560
click at [296, 80] on div "select { { dbt_utils . generate_surrogate_key ( [ 'h.instructor_sid','s.created…" at bounding box center [355, 168] width 415 height 560
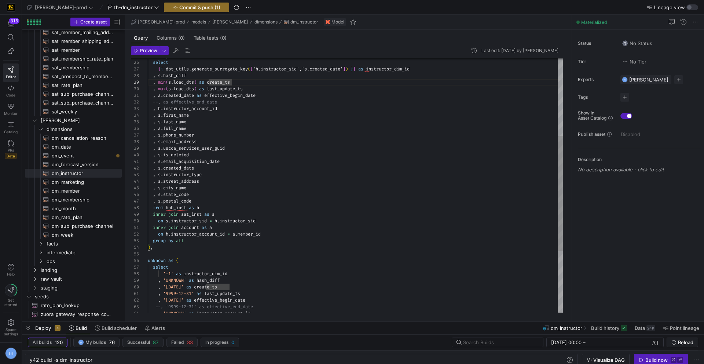
click at [161, 96] on div "select { { dbt_utils . generate_surrogate_key ( [ 'h.instructor_sid','s.created…" at bounding box center [355, 168] width 415 height 560
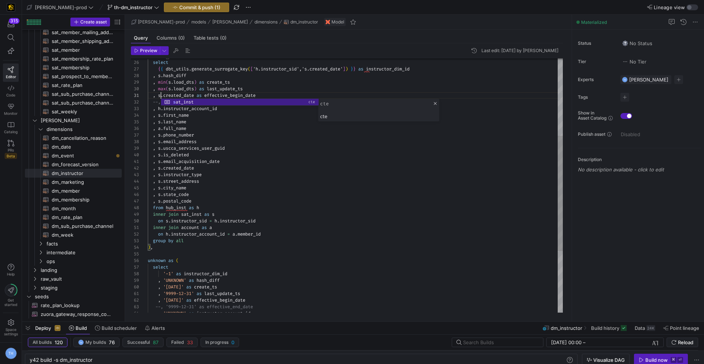
scroll to position [0, 24]
click at [172, 160] on div "select { { dbt_utils . generate_surrogate_key ( [ 'h.instructor_sid','s.created…" at bounding box center [355, 168] width 415 height 560
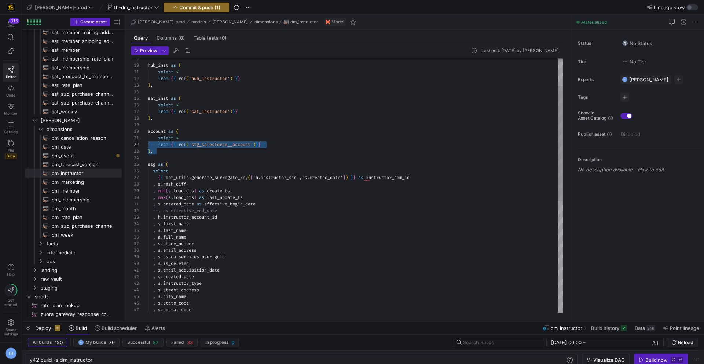
scroll to position [0, 0]
drag, startPoint x: 157, startPoint y: 154, endPoint x: 128, endPoint y: 132, distance: 36.7
click at [148, 132] on div "select { { dbt_utils . generate_surrogate_key ( [ 'h.instructor_sid','s.created…" at bounding box center [355, 277] width 415 height 560
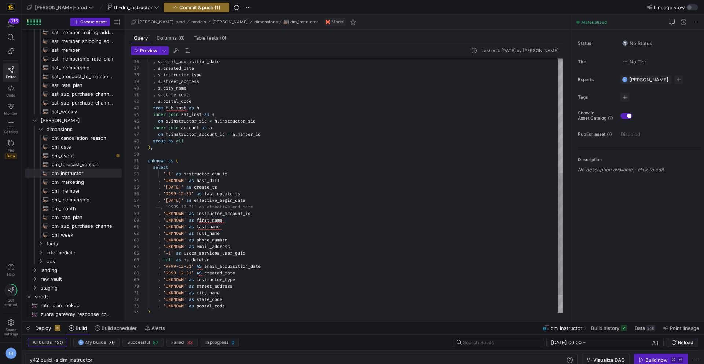
scroll to position [46, 37]
click at [186, 138] on div ", s . email_acquisition_date , s . created_date , s . instructor_type , s . str…" at bounding box center [355, 84] width 415 height 527
drag, startPoint x: 204, startPoint y: 140, endPoint x: 124, endPoint y: 138, distance: 79.9
click at [148, 138] on div ", s . email_acquisition_date , s . created_date , s . instructor_type , s . str…" at bounding box center [355, 84] width 415 height 527
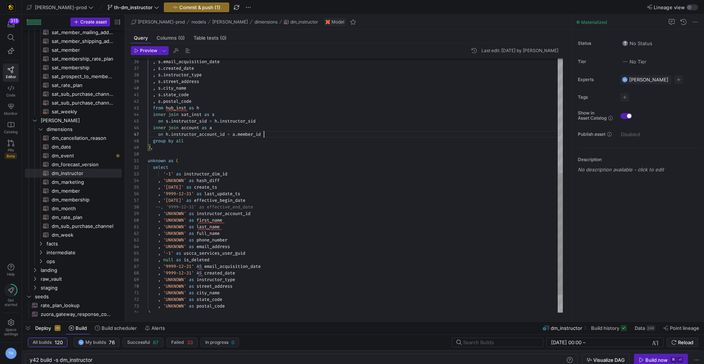
scroll to position [33, 0]
drag, startPoint x: 271, startPoint y: 133, endPoint x: 129, endPoint y: 128, distance: 142.7
click at [148, 128] on div ", s . email_acquisition_date , s . created_date , s . instructor_type , s . str…" at bounding box center [355, 84] width 415 height 527
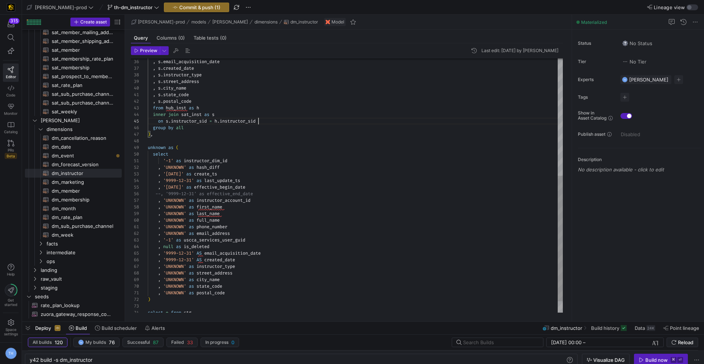
scroll to position [26, 110]
type textarea ", s.state_code , s.postal_code from hub_inst as h inner join sat_inst as s on s…"
click at [186, 7] on span "Commit & push (1)" at bounding box center [199, 7] width 41 height 6
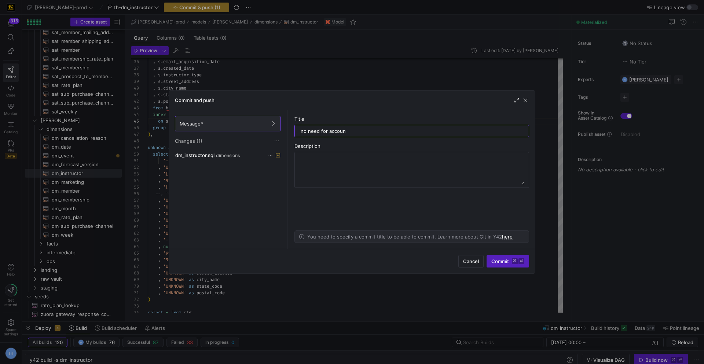
type input "no need for account"
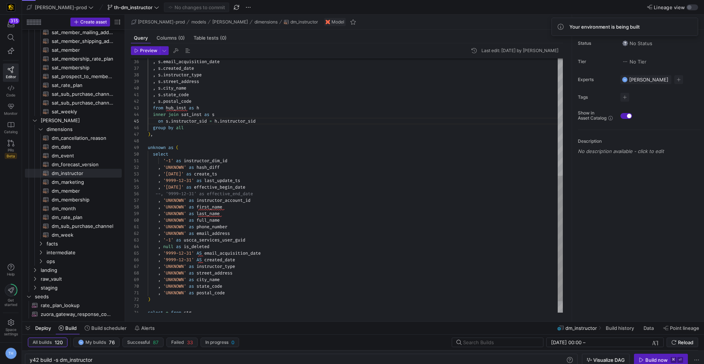
scroll to position [26, 45]
click at [193, 123] on div ", s . email_acquisition_date , s . created_date , s . instructor_type , s . str…" at bounding box center [355, 78] width 415 height 514
click at [256, 146] on div ", s . email_acquisition_date , s . created_date , s . instructor_type , s . str…" at bounding box center [355, 78] width 415 height 514
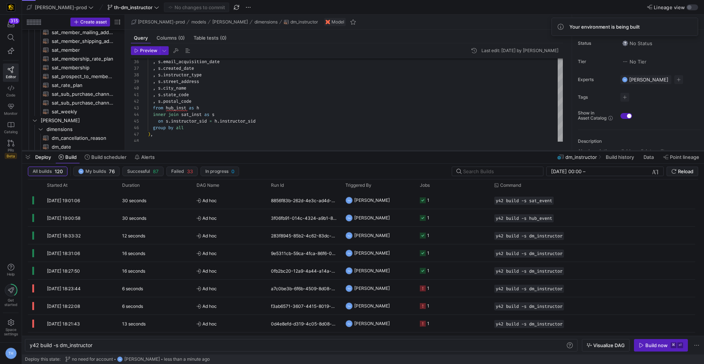
drag, startPoint x: 354, startPoint y: 322, endPoint x: 380, endPoint y: 151, distance: 172.2
click at [380, 151] on div at bounding box center [363, 150] width 682 height 3
click at [653, 342] on div "Build now" at bounding box center [656, 345] width 22 height 6
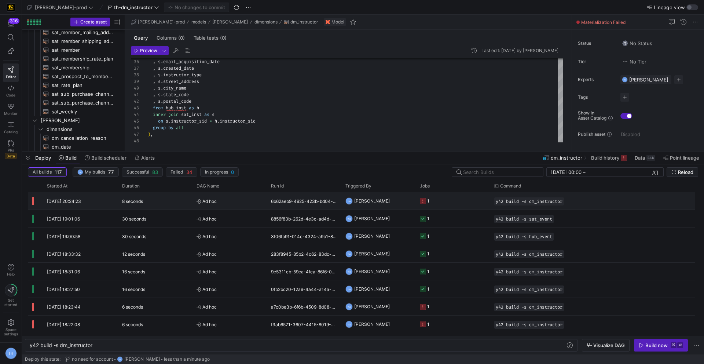
click at [244, 200] on span "Ad hoc" at bounding box center [230, 200] width 66 height 17
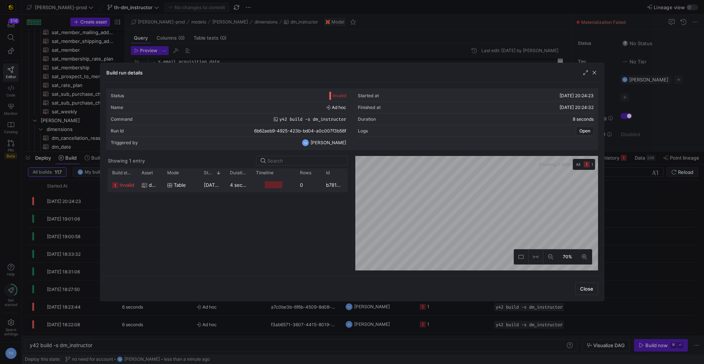
click at [290, 187] on y42-job-duration-timeline-cell-renderer at bounding box center [273, 185] width 35 height 14
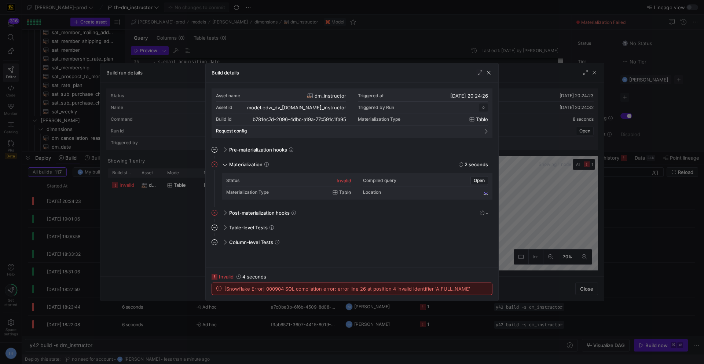
scroll to position [66, 0]
click at [322, 49] on div at bounding box center [352, 182] width 704 height 364
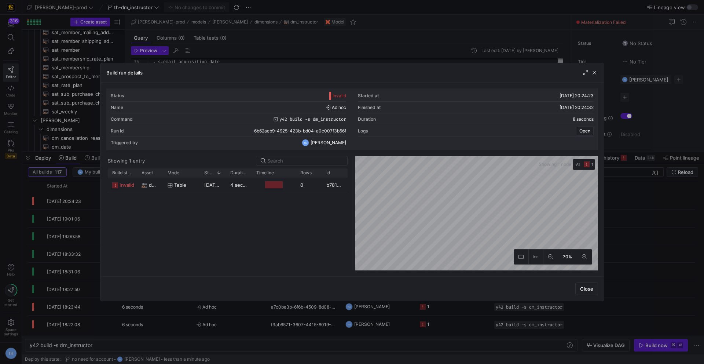
click at [322, 49] on div at bounding box center [352, 182] width 704 height 364
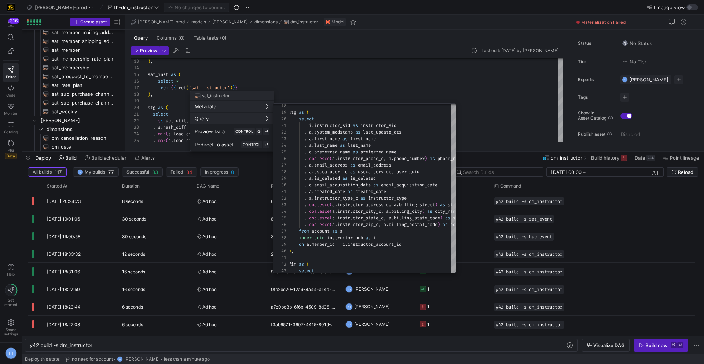
click at [341, 76] on div at bounding box center [352, 182] width 704 height 364
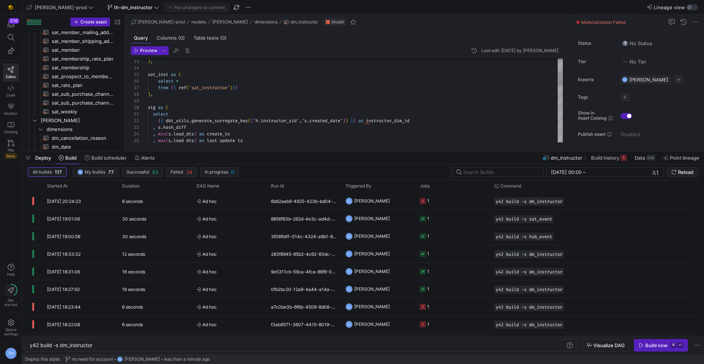
scroll to position [26, 34]
click at [341, 76] on div ", s . [PERSON_NAME] ( s . load_dts ) as create_ts , max ( s . load_dts ) as las…" at bounding box center [355, 230] width 415 height 514
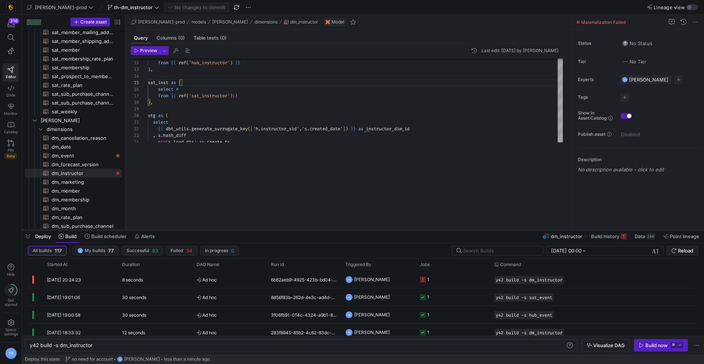
drag, startPoint x: 337, startPoint y: 152, endPoint x: 332, endPoint y: 234, distance: 82.3
click at [332, 231] on div at bounding box center [363, 229] width 682 height 3
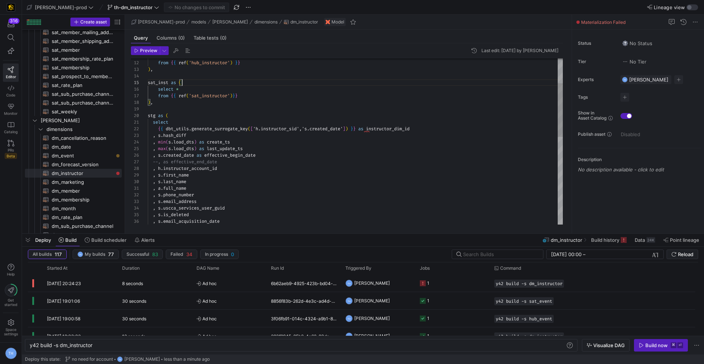
click at [302, 131] on div ", s . hash_diff { { dbt_utils . generate_surrogate_key ( [ 'h.instructor_sid','…" at bounding box center [355, 238] width 415 height 514
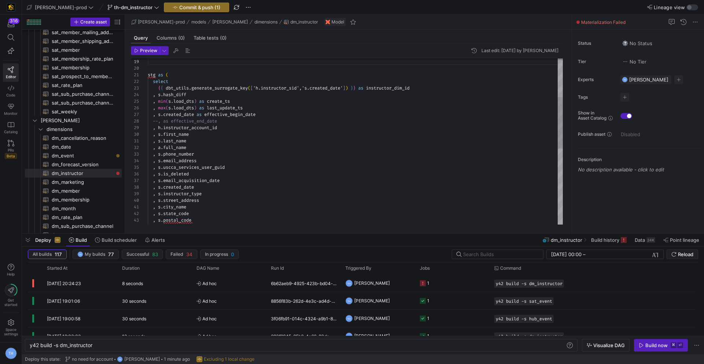
scroll to position [59, 0]
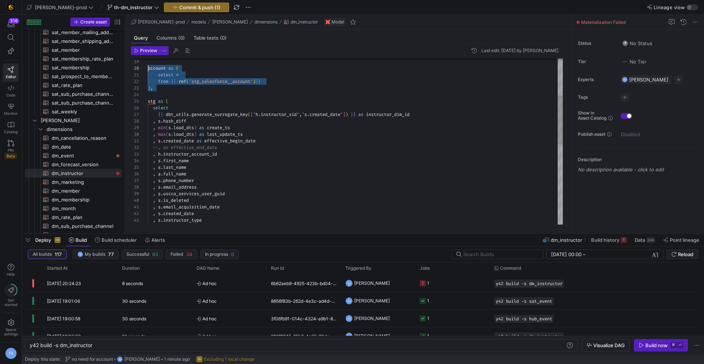
type textarea "select * from {{ ref('stg_salesforce__account')}} ), stg as ( select {{ dbt_uti…"
click at [302, 131] on div ", s . hash_diff { { dbt_utils . generate_surrogate_key ( [ 'h.instructor_sid','…" at bounding box center [355, 214] width 415 height 560
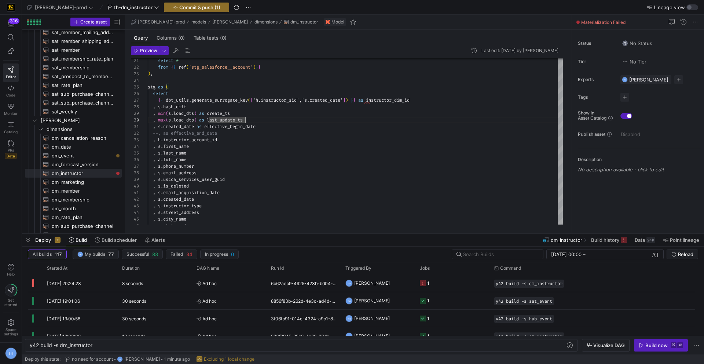
click at [182, 1] on y42-top-nav "[PERSON_NAME]-prod th-dm_instructor Commit & push (1) Lineage view" at bounding box center [363, 7] width 682 height 15
click at [181, 5] on span "Commit & push (1)" at bounding box center [199, 7] width 41 height 6
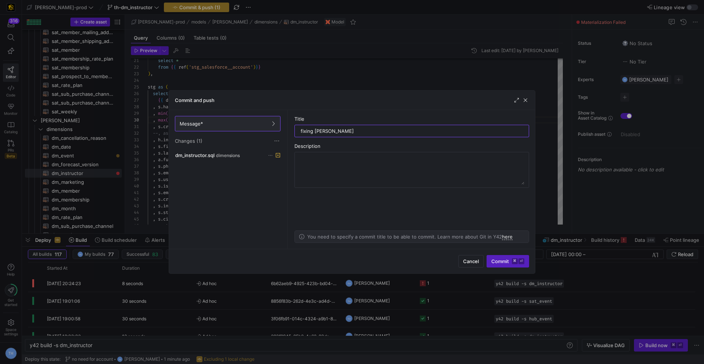
type input "fixing error"
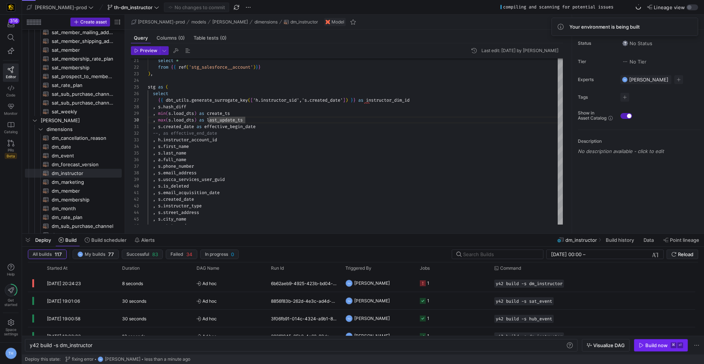
click at [653, 343] on div "Build now" at bounding box center [656, 345] width 22 height 6
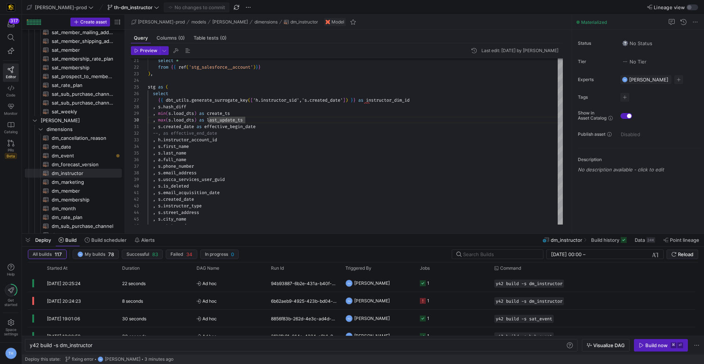
click at [311, 206] on div ", s . hash_diff { { dbt_utils . generate_surrogate_key ( [ 'h.instructor_sid','…" at bounding box center [355, 199] width 415 height 560
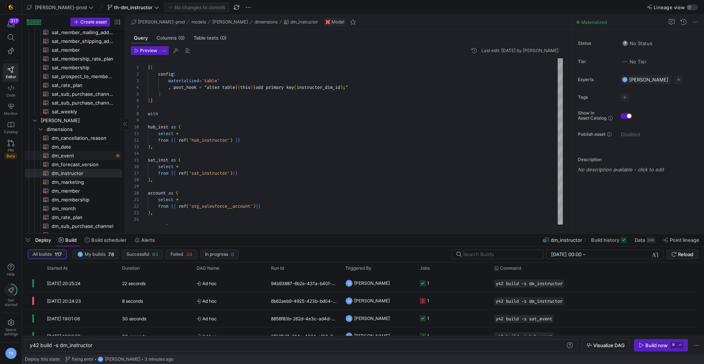
click at [74, 151] on link "dm_event​​​​​​​​​​" at bounding box center [73, 155] width 97 height 9
type textarea "{{ config( materialized='table' , post_hook= "alter table {{ this }} add primar…"
type textarea "y42 build -s dm_event"
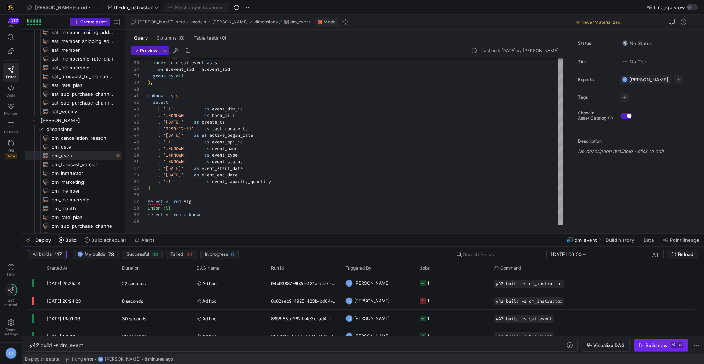
click at [660, 342] on div "Build now" at bounding box center [656, 345] width 22 height 6
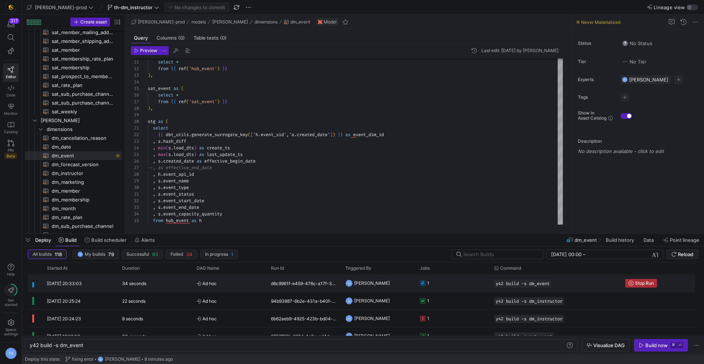
click at [643, 282] on span "Stop Run" at bounding box center [644, 282] width 19 height 5
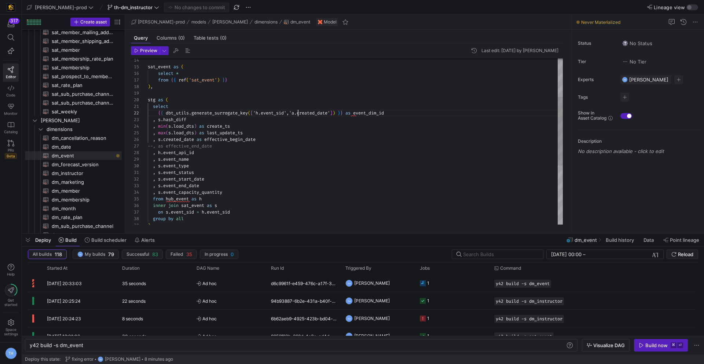
scroll to position [7, 150]
click at [298, 112] on div "from hub_event as h , s . event_capacity_quantity , s . event_end_date , s . ev…" at bounding box center [355, 166] width 415 height 402
click at [381, 152] on div "from hub_event as h , s . event_capacity_quantity , s . event_end_date , s . ev…" at bounding box center [355, 166] width 415 height 402
type textarea "select {{ dbt_utils.generate_surrogate_key(['h.event_sid','s.created_date']) }}…"
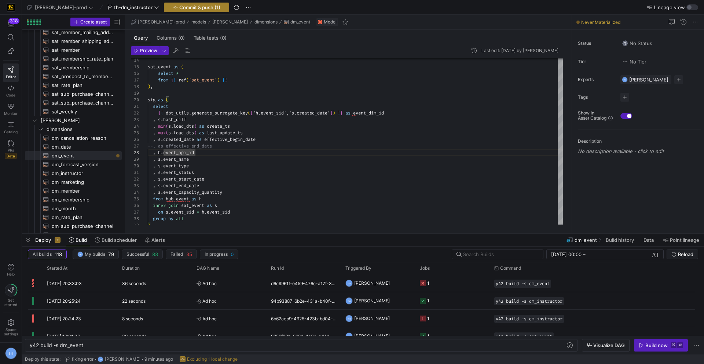
click at [180, 8] on span "Commit & push (1)" at bounding box center [199, 7] width 41 height 6
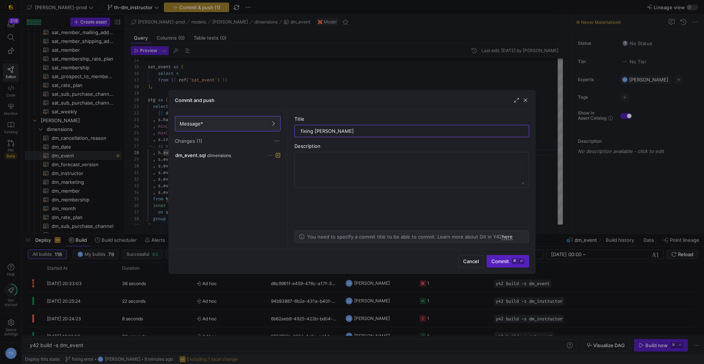
type input "fixing alias"
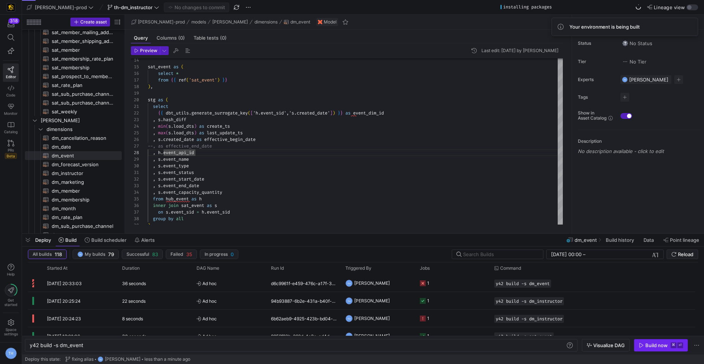
click at [648, 345] on div "Build now" at bounding box center [656, 345] width 22 height 6
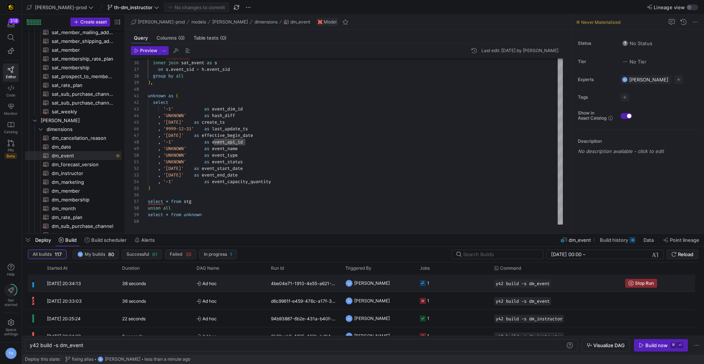
click at [238, 280] on span "Ad hoc" at bounding box center [230, 283] width 66 height 17
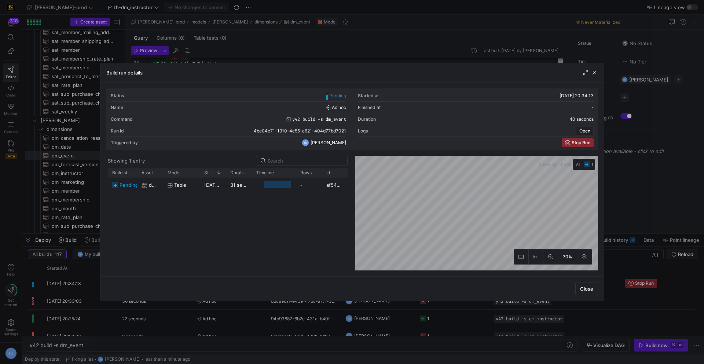
click at [228, 308] on div at bounding box center [352, 182] width 704 height 364
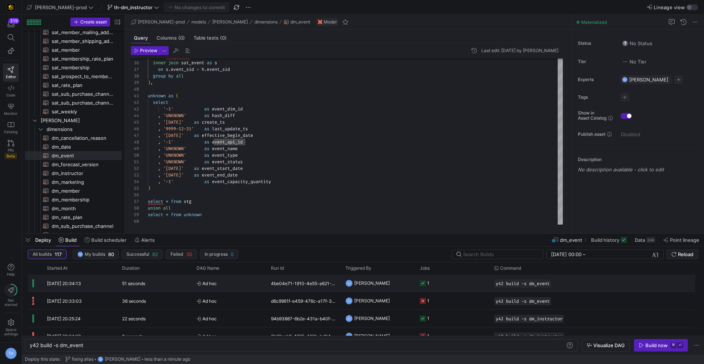
click at [164, 285] on div "51 seconds" at bounding box center [155, 282] width 74 height 17
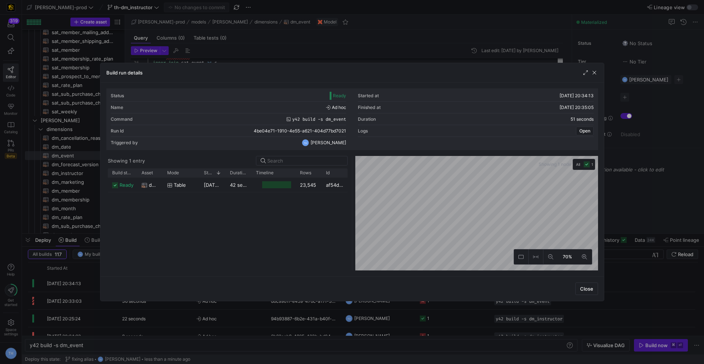
click at [278, 54] on div at bounding box center [352, 182] width 704 height 364
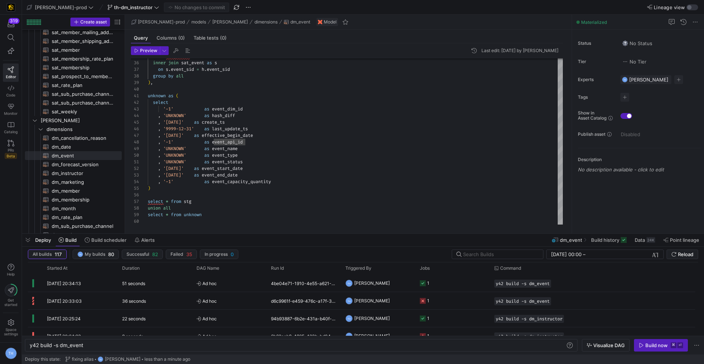
type textarea ", 'UNKNOWN' as event_status , '[DATE]' as event_start_date , '[DATE]' as event_…"
click at [309, 175] on div "from hub_event as h inner join sat_event as s on s . event_sid = h . event_sid …" at bounding box center [355, 24] width 415 height 402
click at [126, 7] on span "th-dm_instructor" at bounding box center [133, 7] width 38 height 6
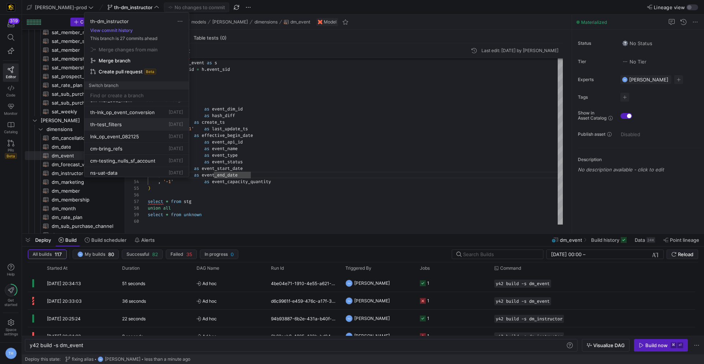
scroll to position [56, 0]
click at [148, 122] on div "th-test_filters [DATE]" at bounding box center [136, 124] width 93 height 6
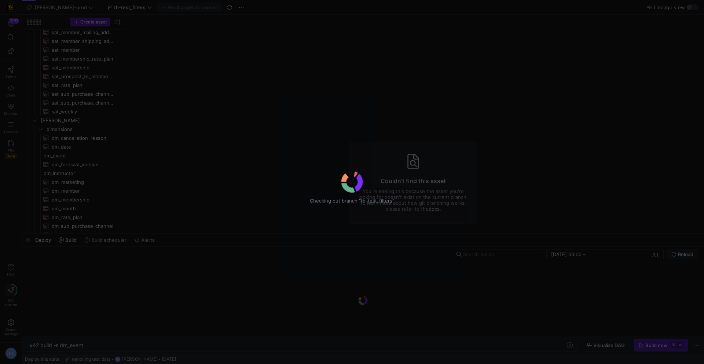
type textarea "y42 build"
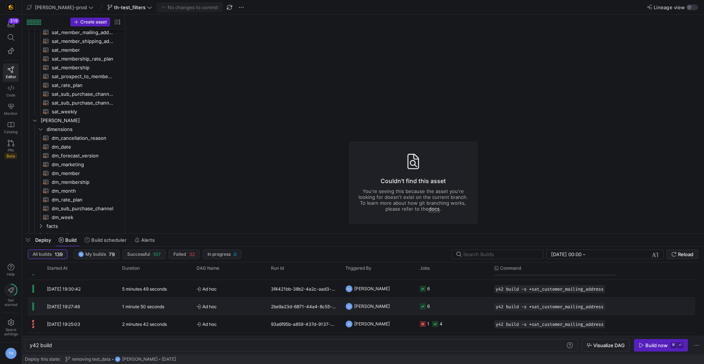
scroll to position [48, 0]
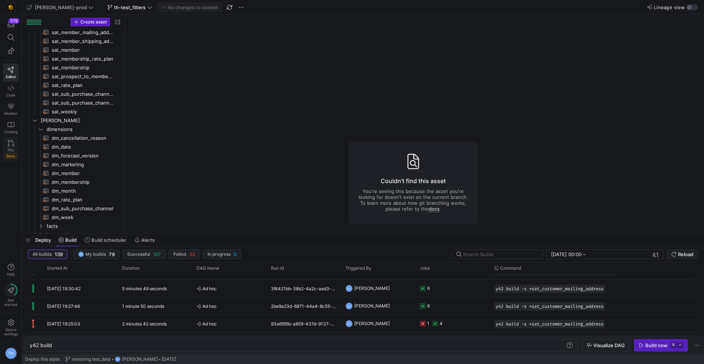
click at [10, 145] on icon at bounding box center [11, 143] width 7 height 7
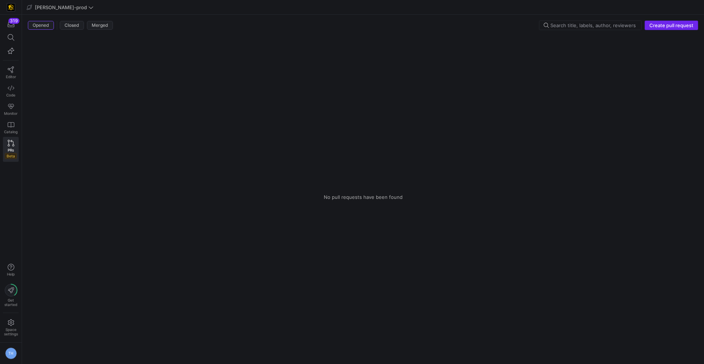
click at [680, 23] on span "Create pull request" at bounding box center [671, 25] width 44 height 6
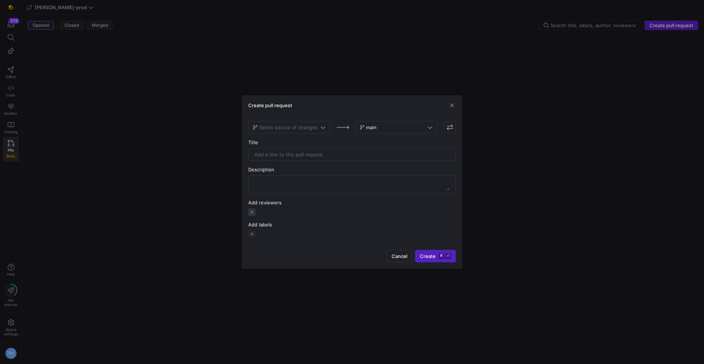
click at [253, 212] on span "button" at bounding box center [251, 211] width 7 height 7
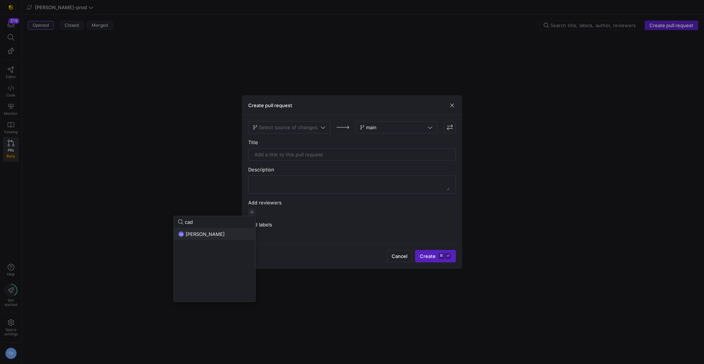
type input "cad"
click at [223, 231] on div "CM [PERSON_NAME]" at bounding box center [214, 234] width 73 height 6
click at [291, 211] on div at bounding box center [352, 182] width 704 height 364
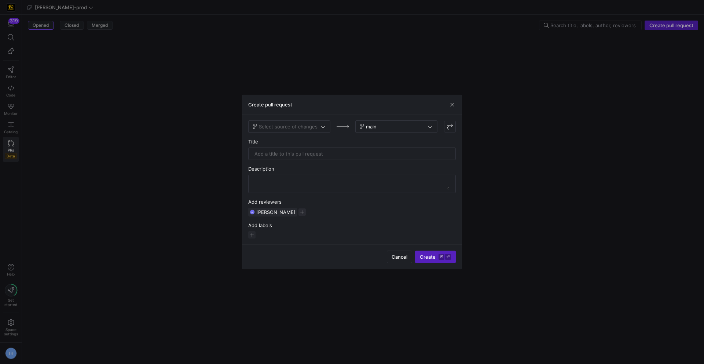
click at [298, 211] on span "button" at bounding box center [301, 211] width 7 height 7
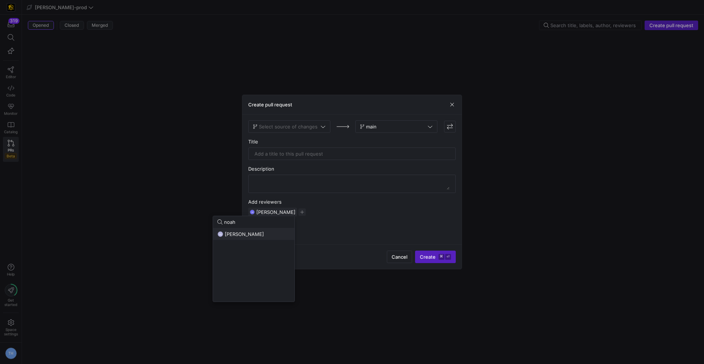
type input "noah"
click at [270, 234] on div "NS [PERSON_NAME]" at bounding box center [253, 234] width 73 height 6
click at [272, 128] on div at bounding box center [352, 182] width 704 height 364
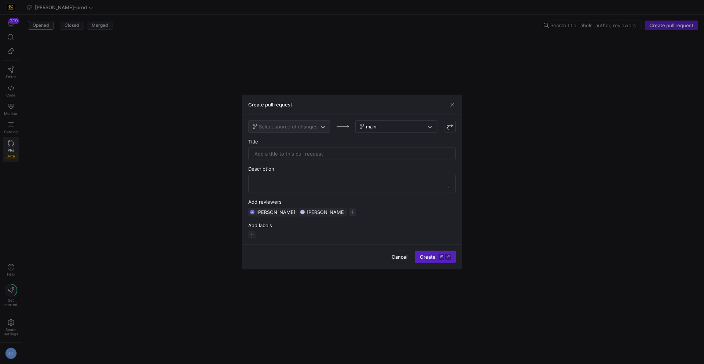
click at [272, 128] on span "Select source of changes" at bounding box center [288, 127] width 59 height 6
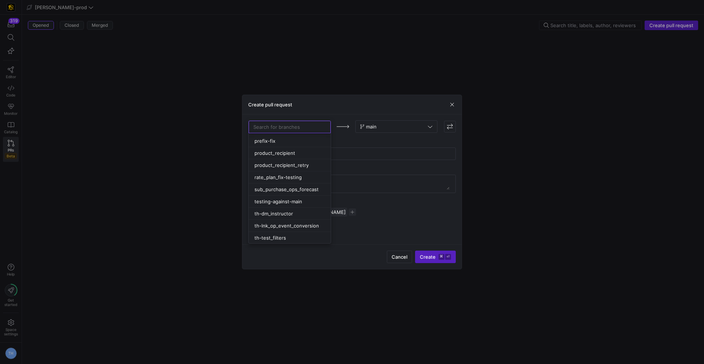
scroll to position [301, 0]
click at [280, 237] on span "th-test_filters" at bounding box center [270, 237] width 32 height 6
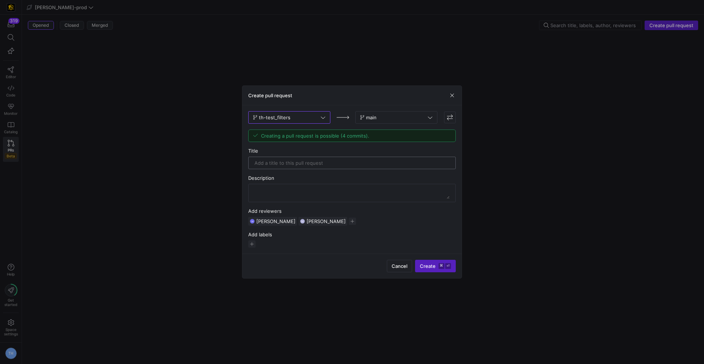
click at [296, 164] on input "text" at bounding box center [351, 163] width 195 height 6
type input "Removing test data from the code"
click at [313, 193] on textarea at bounding box center [351, 193] width 195 height 12
type textarea "Excluding all test data from hub"
click at [435, 269] on span "submit" at bounding box center [435, 266] width 40 height 12
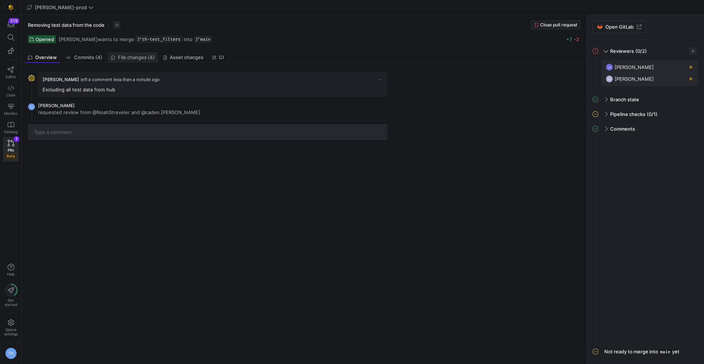
click at [140, 55] on span "File changes (4)" at bounding box center [136, 57] width 37 height 5
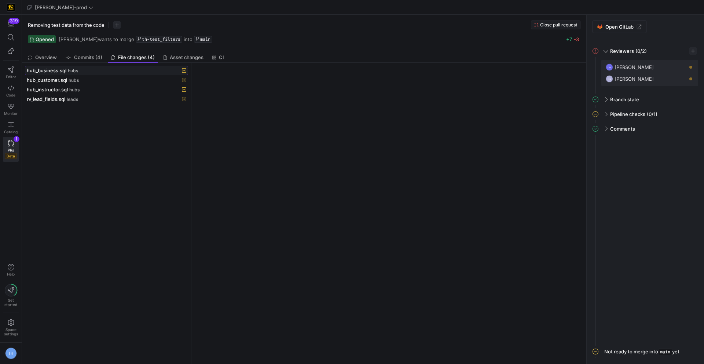
click at [131, 68] on div "hub_business.sql hubs" at bounding box center [98, 70] width 143 height 6
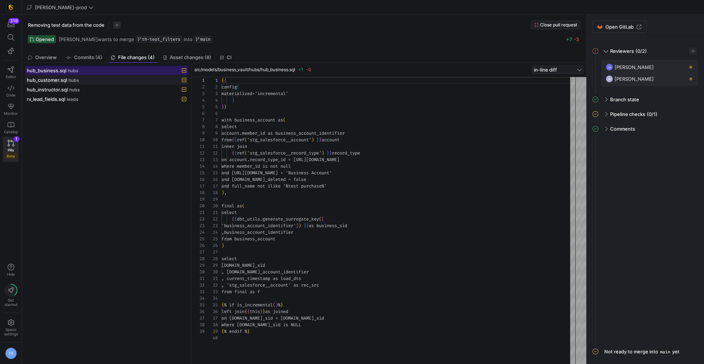
scroll to position [66, 0]
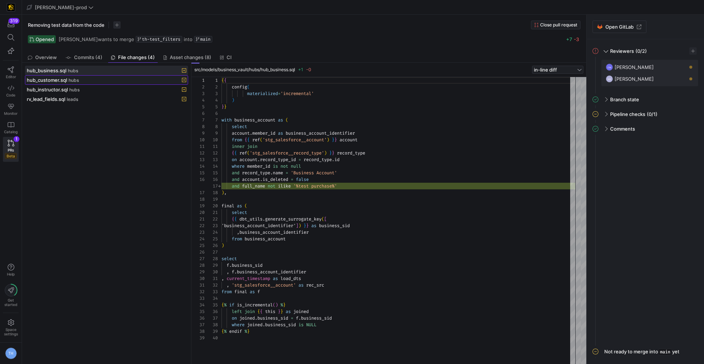
click at [128, 80] on div "hub_customer.sql hubs" at bounding box center [98, 80] width 143 height 6
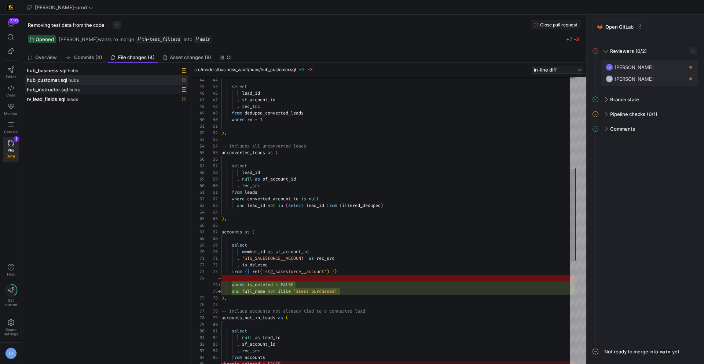
click at [94, 88] on div "hub_instructor.sql hubs" at bounding box center [98, 90] width 143 height 6
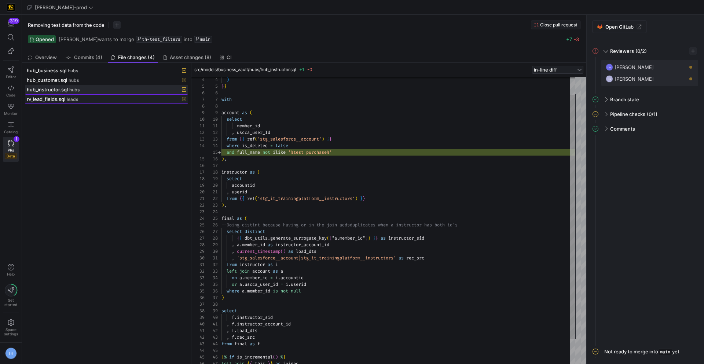
click at [82, 103] on span at bounding box center [106, 99] width 162 height 9
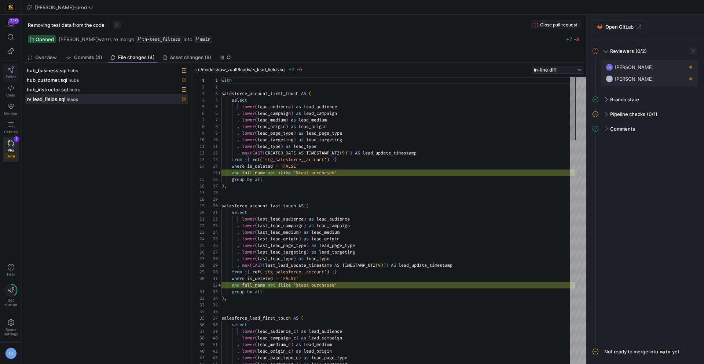
click at [8, 68] on icon at bounding box center [11, 69] width 6 height 7
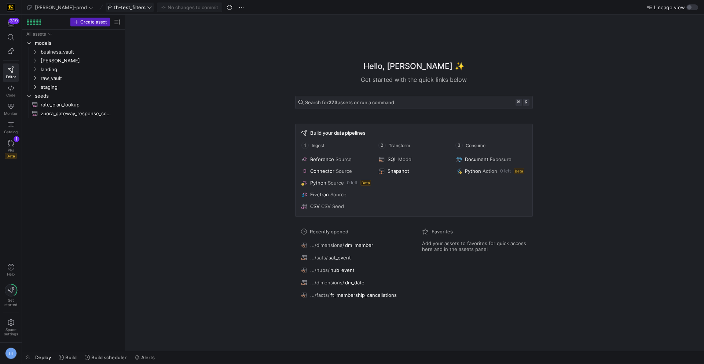
click at [147, 6] on icon at bounding box center [149, 7] width 5 height 5
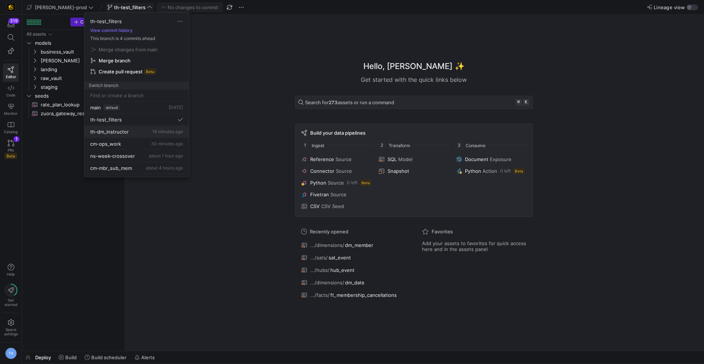
click at [125, 132] on span "th-dm_instructor" at bounding box center [109, 132] width 38 height 6
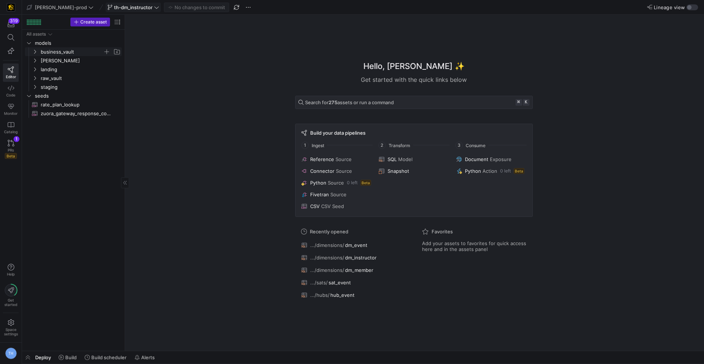
click at [73, 48] on span "business_vault" at bounding box center [72, 52] width 62 height 8
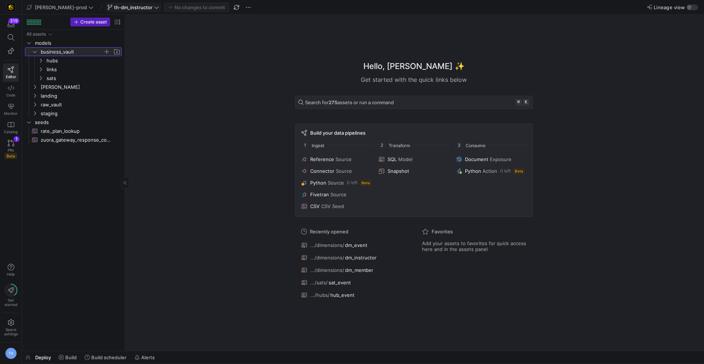
click at [74, 51] on span "business_vault" at bounding box center [72, 52] width 62 height 8
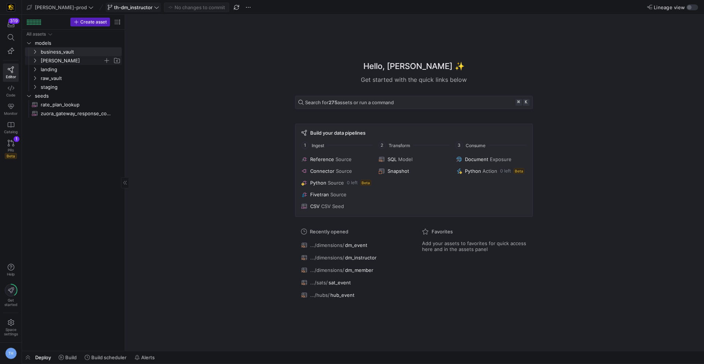
click at [74, 61] on span "[PERSON_NAME]" at bounding box center [72, 60] width 62 height 8
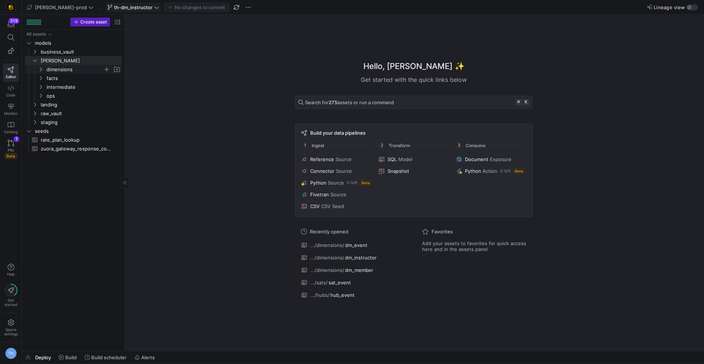
click at [74, 70] on span "dimensions" at bounding box center [75, 69] width 56 height 8
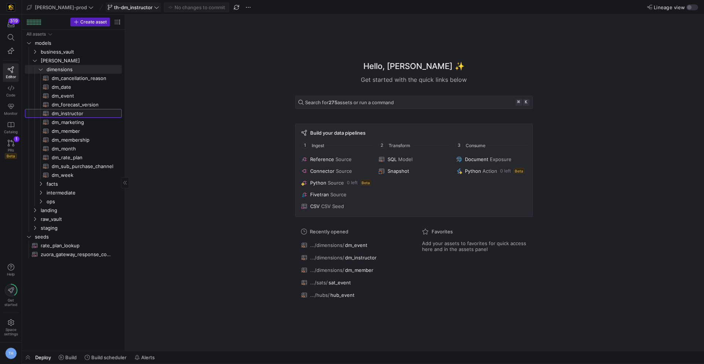
click at [74, 115] on span "dm_instructor​​​​​​​​​​" at bounding box center [83, 113] width 62 height 8
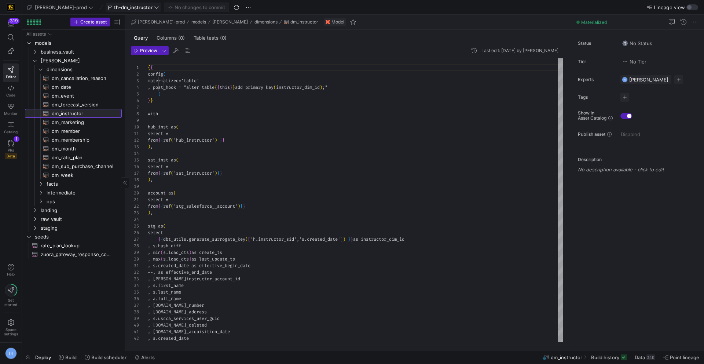
scroll to position [66, 0]
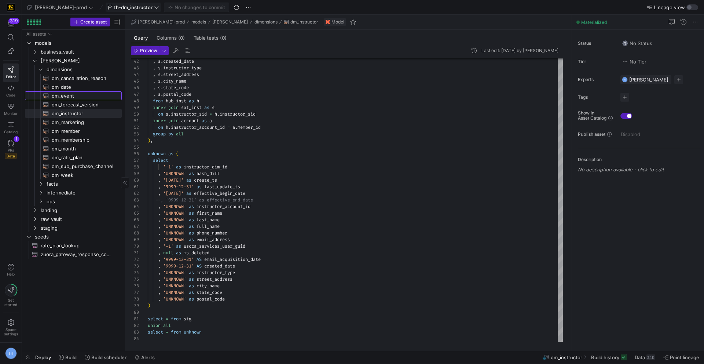
click at [83, 94] on span "dm_event​​​​​​​​​​" at bounding box center [83, 96] width 62 height 8
type textarea "{{ config( materialized='table' , post_hook= "alter table {{ this }} add primar…"
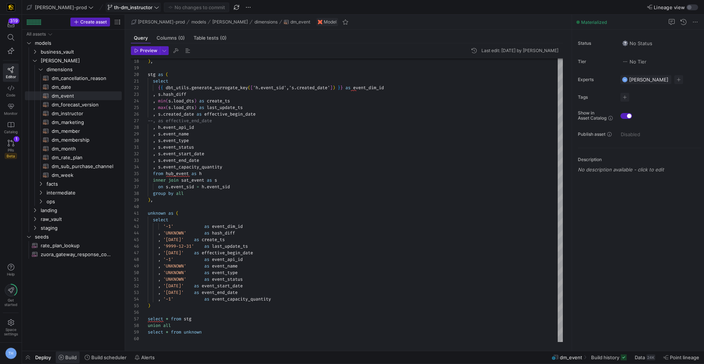
click at [67, 362] on span at bounding box center [68, 357] width 24 height 12
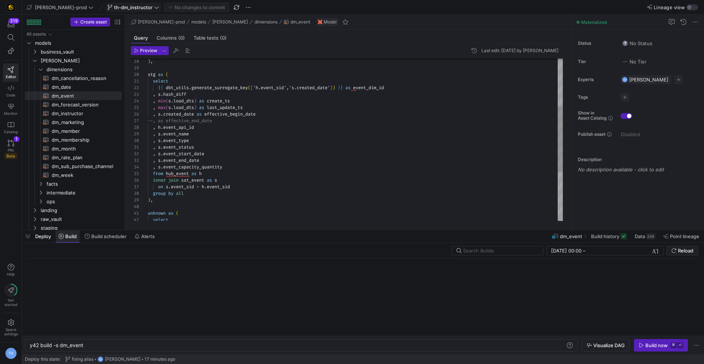
scroll to position [0, 54]
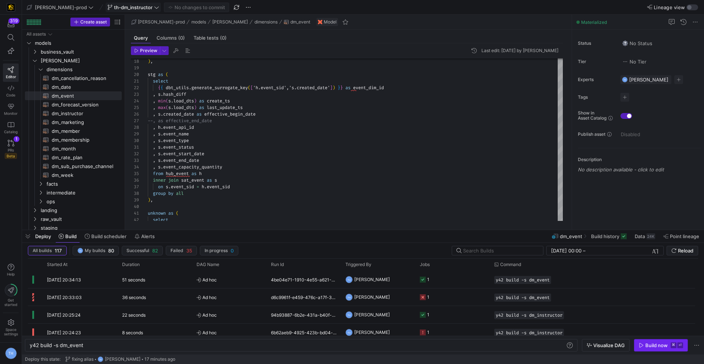
click at [647, 342] on div "Build now" at bounding box center [656, 345] width 22 height 6
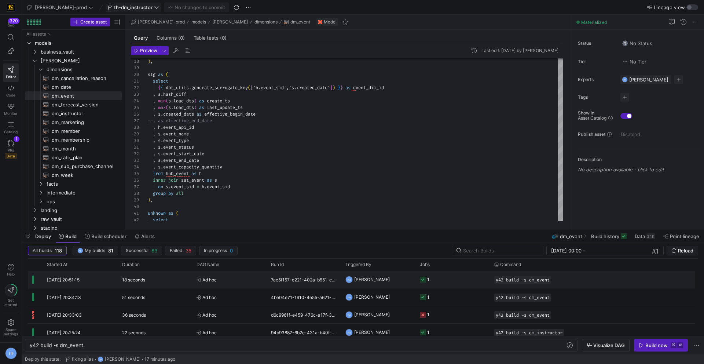
click at [448, 283] on y42-job-status-cell-renderer "1" at bounding box center [453, 279] width 66 height 16
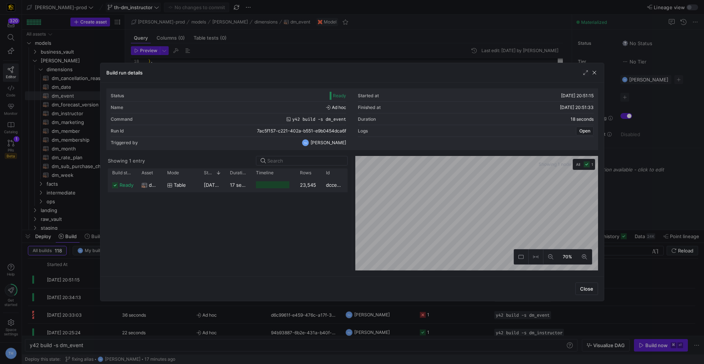
click at [295, 185] on div at bounding box center [274, 184] width 44 height 14
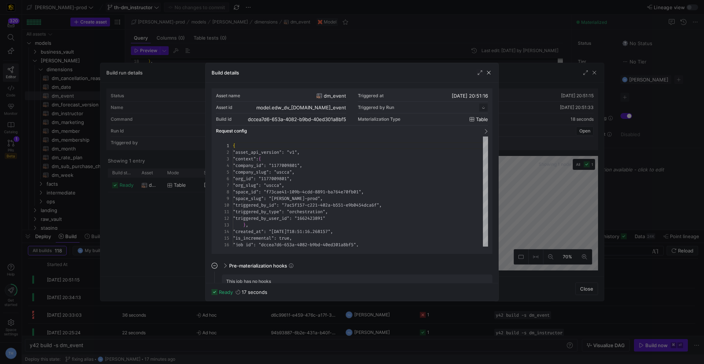
scroll to position [66, 0]
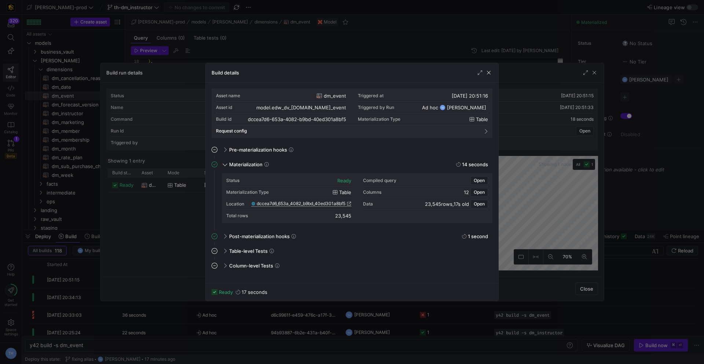
click at [302, 205] on span "dccea7d6_653a_4082_b9bd_40ed301a8bf5" at bounding box center [301, 203] width 89 height 5
click at [260, 39] on div at bounding box center [352, 182] width 704 height 364
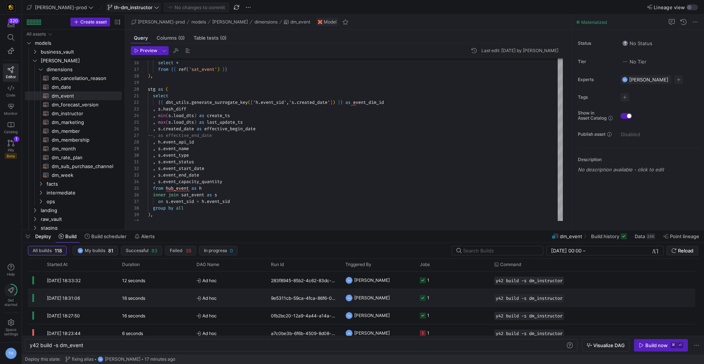
scroll to position [126, 0]
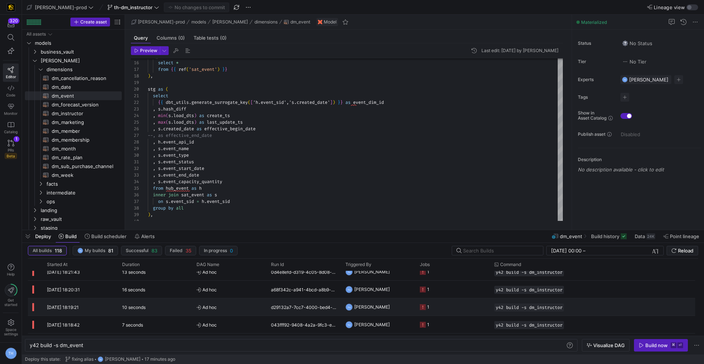
scroll to position [220, 0]
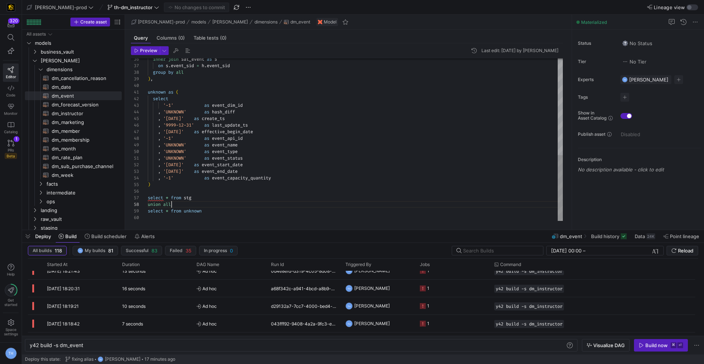
click at [301, 202] on div "inner join sat_event as s on s . event_sid = h . event_sid group by all ) , unk…" at bounding box center [355, 20] width 415 height 402
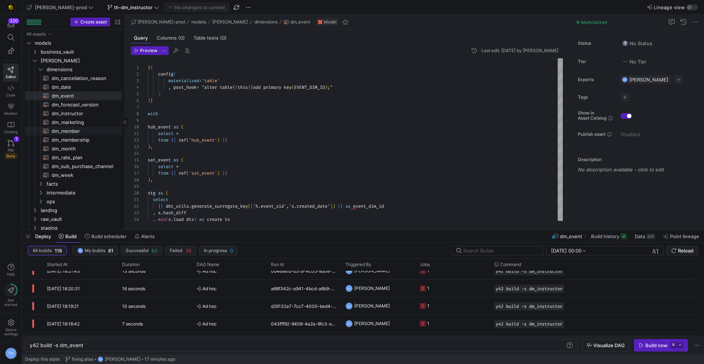
click at [69, 128] on span "dm_member​​​​​​​​​​" at bounding box center [83, 131] width 62 height 8
type textarea "{{ config( materialized='table' , post_hook = "alter table {{ this }} add prima…"
type textarea "y42 build -s dm_member"
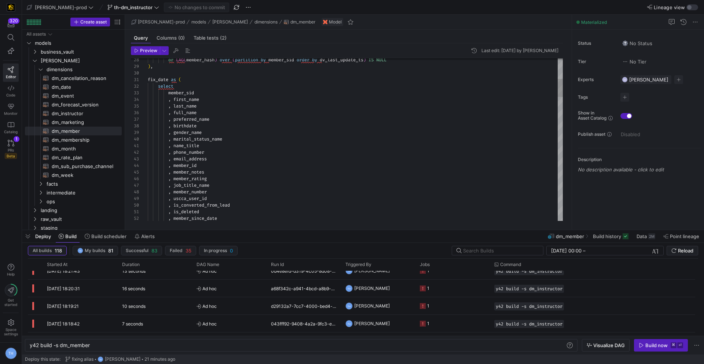
type textarea "fix_date as ( select member_sid , first_name , last_name , full_name , preferre…"
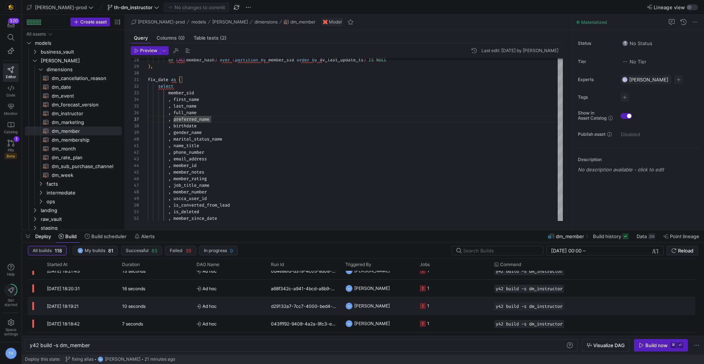
scroll to position [0, 0]
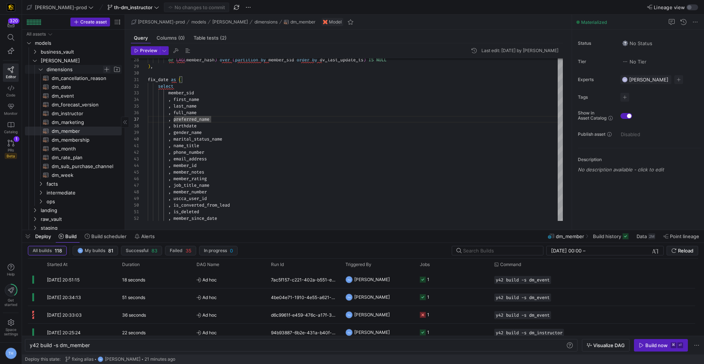
click at [105, 70] on span "Press SPACE to select this row." at bounding box center [106, 69] width 7 height 7
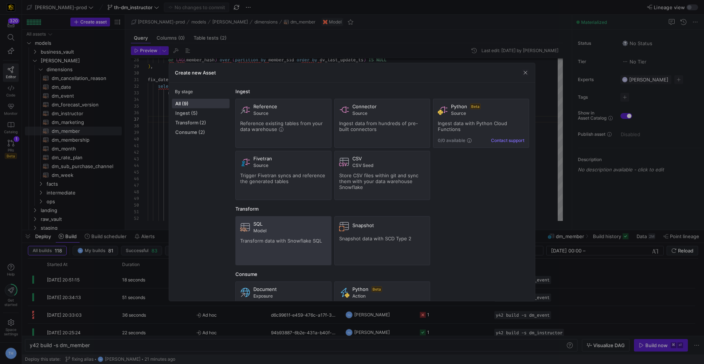
click at [264, 241] on span "Transform data with Snowflake SQL" at bounding box center [281, 241] width 82 height 6
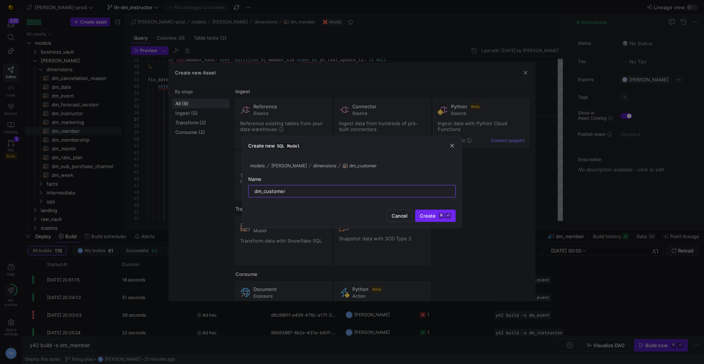
type input "dm_customer"
click at [445, 216] on y42-keyboard-shortcut "⌘ ⏎" at bounding box center [445, 216] width 12 height 6
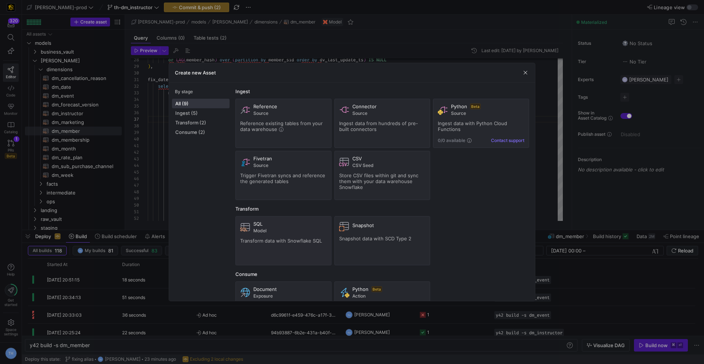
type textarea "y42 build -s dm_customer"
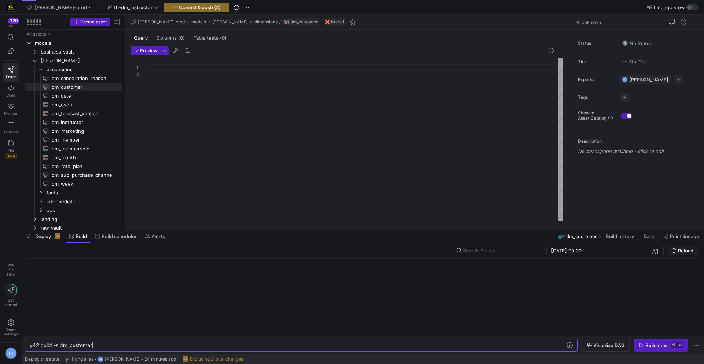
scroll to position [7, 0]
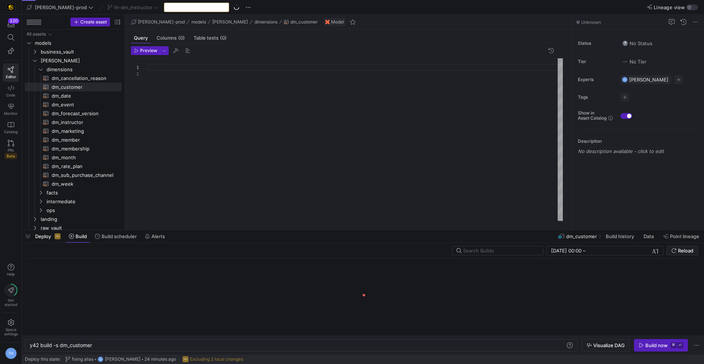
click at [169, 3] on div "Commit & push (2)" at bounding box center [196, 8] width 65 height 10
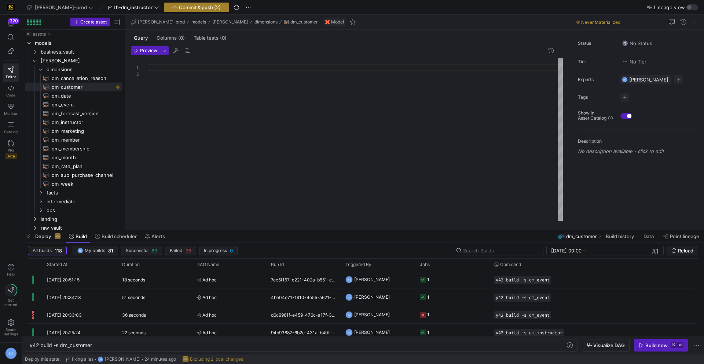
click at [179, 8] on span "Commit & push (2)" at bounding box center [200, 7] width 42 height 6
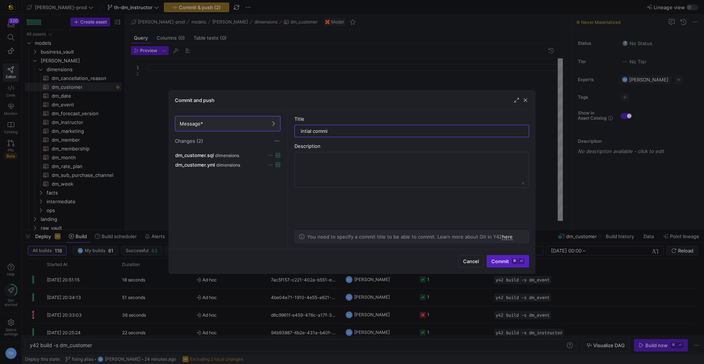
type input "intial commit"
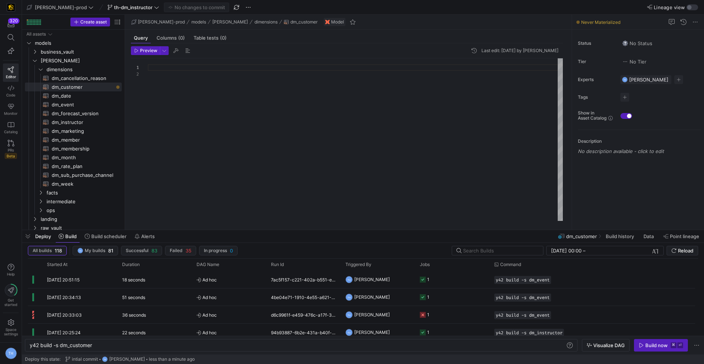
click at [148, 91] on div at bounding box center [355, 139] width 415 height 162
click at [87, 122] on span "dm_instructor​​​​​​​​​​" at bounding box center [83, 122] width 62 height 8
type textarea "y42 build -s dm_instructor"
type textarea "{{ config( materialized='table' , post_hook = "alter table {{ this }} add prima…"
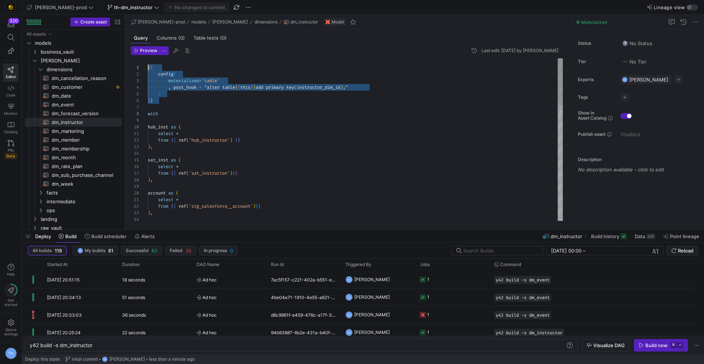
drag, startPoint x: 187, startPoint y: 105, endPoint x: 113, endPoint y: 34, distance: 102.7
click at [148, 58] on div "{ { config ( materialized = 'table' , post_hook = "alter table { { this } } add…" at bounding box center [355, 338] width 415 height 560
click at [81, 84] on span "dm_customer​​​​​​​​​​" at bounding box center [83, 87] width 62 height 8
type textarea "y42 build -s dm_customer"
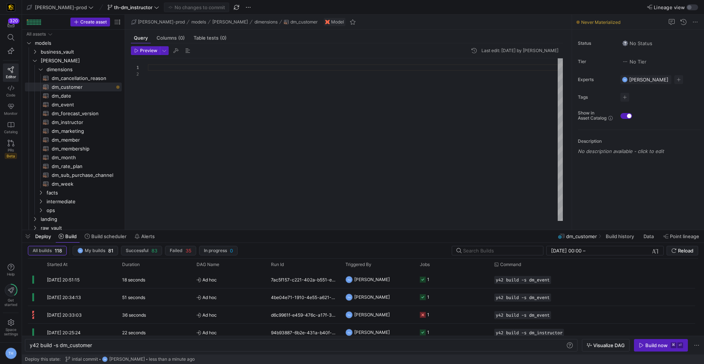
scroll to position [7, 0]
click at [180, 74] on div at bounding box center [355, 139] width 415 height 162
click at [174, 65] on div at bounding box center [355, 139] width 415 height 162
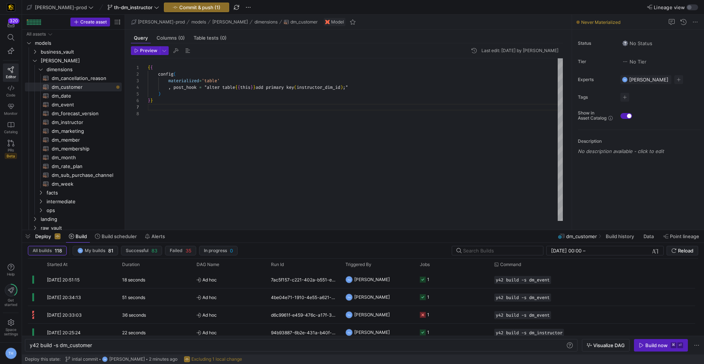
click at [182, 108] on div "{ { config ( materialized = 'table' , post_hook = "alter table { { this } } add…" at bounding box center [355, 139] width 415 height 162
click at [179, 102] on div "{ { config ( materialized = 'table' , post_hook = "alter table { { this } } add…" at bounding box center [355, 139] width 415 height 162
click at [163, 107] on div "{ { config ( materialized = 'table' , post_hook = "alter table { { this } } add…" at bounding box center [355, 139] width 415 height 162
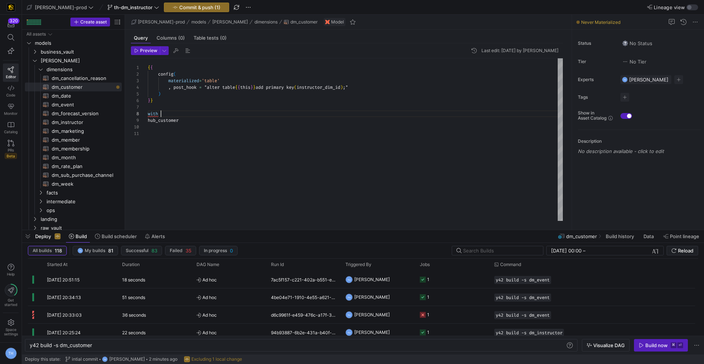
scroll to position [53, 0]
click at [184, 126] on div "{ { config ( materialized = 'table' , post_hook = "alter table { { this } } add…" at bounding box center [355, 139] width 415 height 162
drag, startPoint x: 210, startPoint y: 156, endPoint x: 208, endPoint y: 150, distance: 6.6
click at [208, 150] on div at bounding box center [355, 153] width 415 height 7
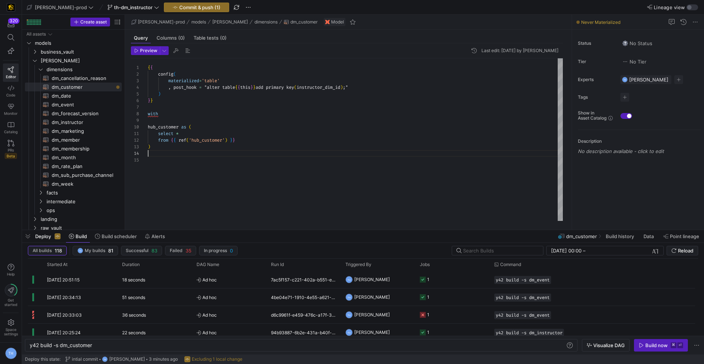
click at [208, 150] on div "{ { config ( materialized = 'table' , post_hook = "alter table { { this } } add…" at bounding box center [355, 139] width 415 height 162
click at [207, 146] on div "{ { config ( materialized = 'table' , post_hook = "alter table { { this } } add…" at bounding box center [355, 139] width 415 height 162
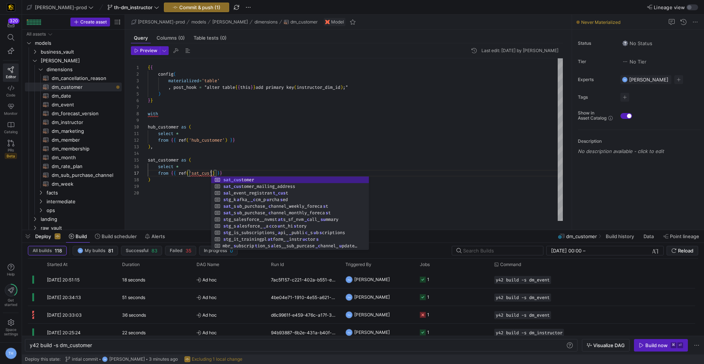
scroll to position [40, 77]
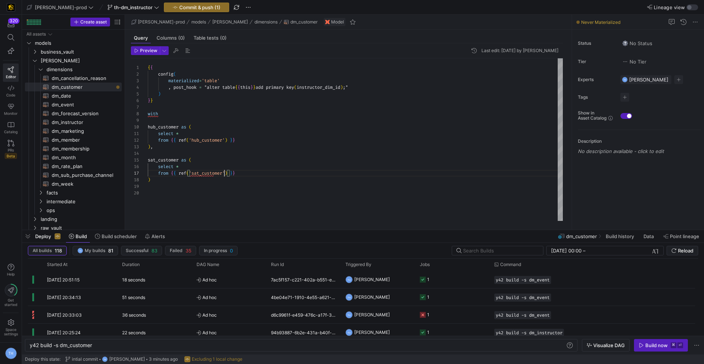
click at [212, 177] on div "{ { config ( materialized = 'table' , post_hook = "alter table { { this } } add…" at bounding box center [355, 139] width 415 height 162
type textarea "select * from {{ ref('hub_customer') }} ), sat_customer as ( select * from {{ r…"
click at [61, 51] on span "business_vault" at bounding box center [72, 52] width 62 height 8
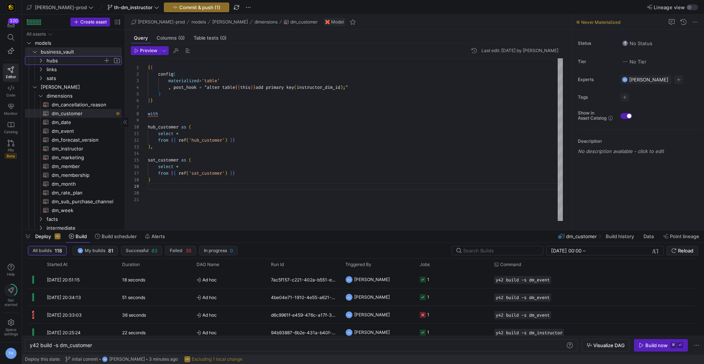
click at [61, 62] on span "hubs" at bounding box center [75, 60] width 56 height 8
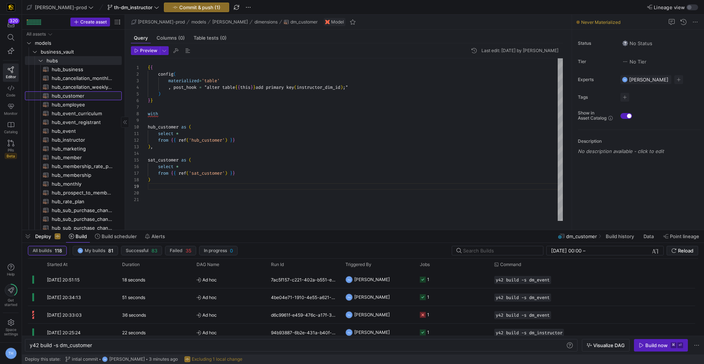
click at [75, 93] on span "hub_customer​​​​​​​​​​" at bounding box center [83, 96] width 62 height 8
type textarea "y42 build -s hub_customer"
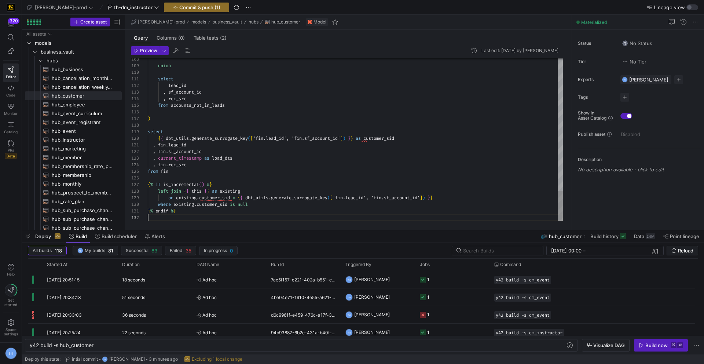
scroll to position [59, 0]
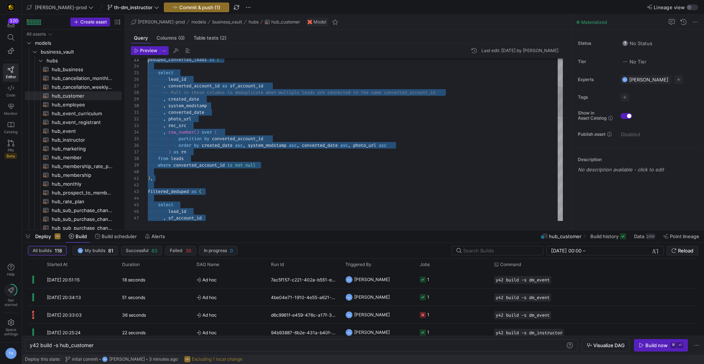
type textarea "{{ config( materialized='incremental' ) }} with leads as ( select id as lead_id…"
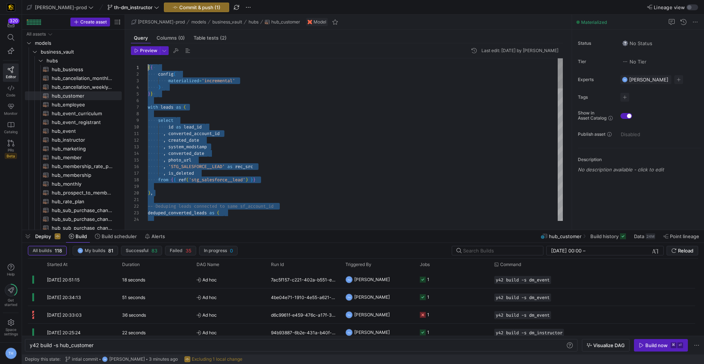
drag, startPoint x: 234, startPoint y: 216, endPoint x: 146, endPoint y: -32, distance: 263.1
click at [76, 60] on span "hubs" at bounding box center [75, 60] width 56 height 8
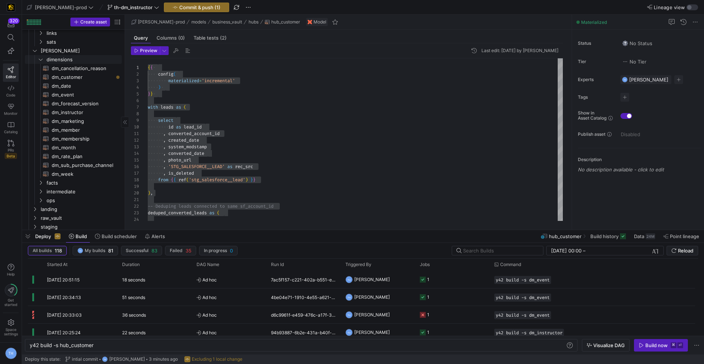
scroll to position [37, 0]
click at [71, 42] on span "sats" at bounding box center [75, 41] width 56 height 8
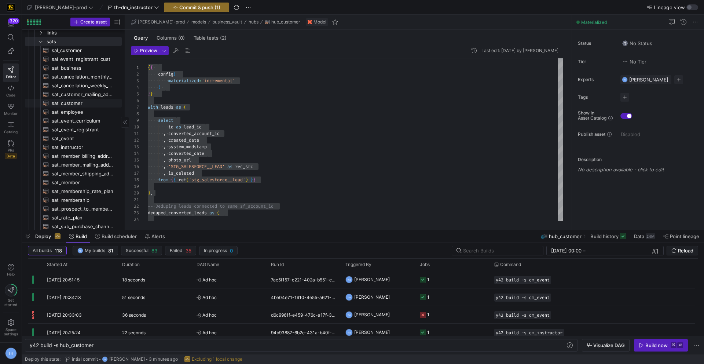
click at [77, 101] on span "sat_customer​​​​​​​​​​" at bounding box center [83, 103] width 62 height 8
type textarea "y42 build -s sat_customer"
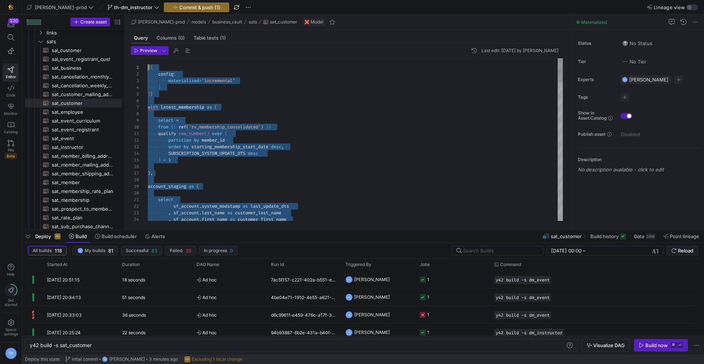
drag, startPoint x: 192, startPoint y: 201, endPoint x: 94, endPoint y: -32, distance: 252.7
type textarea "qualify row_number() over ( partition by member_id order by starting_membership…"
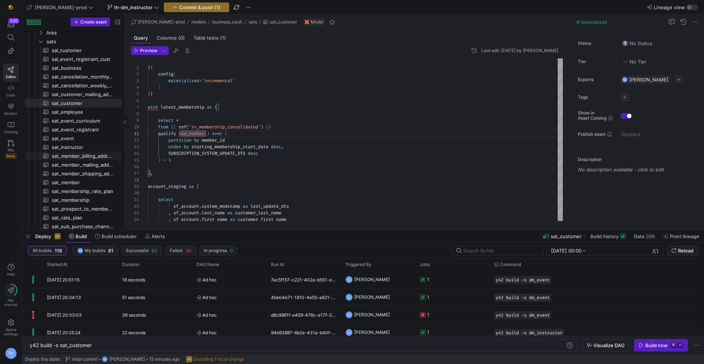
scroll to position [267, 0]
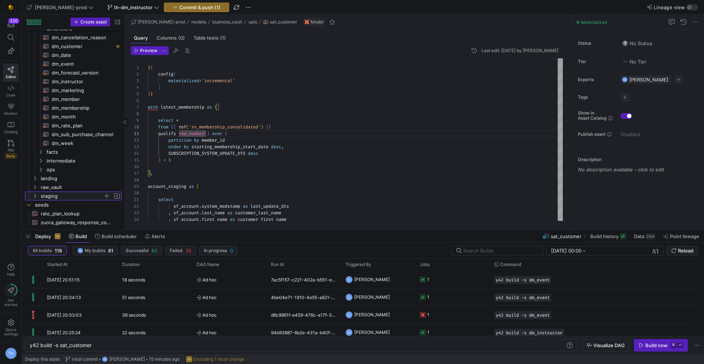
click at [71, 194] on span "staging" at bounding box center [72, 196] width 62 height 8
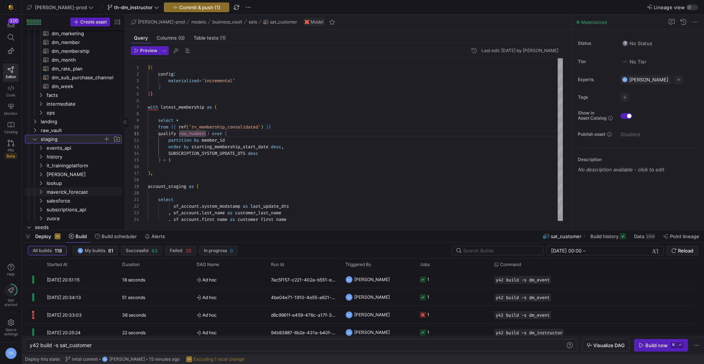
scroll to position [327, 0]
click at [69, 199] on span "salesforce" at bounding box center [75, 199] width 56 height 8
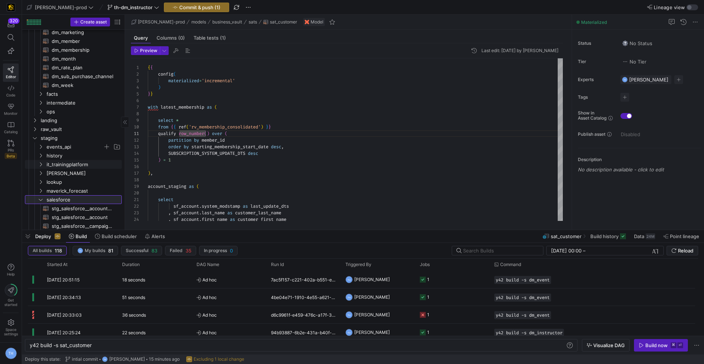
scroll to position [344, 0]
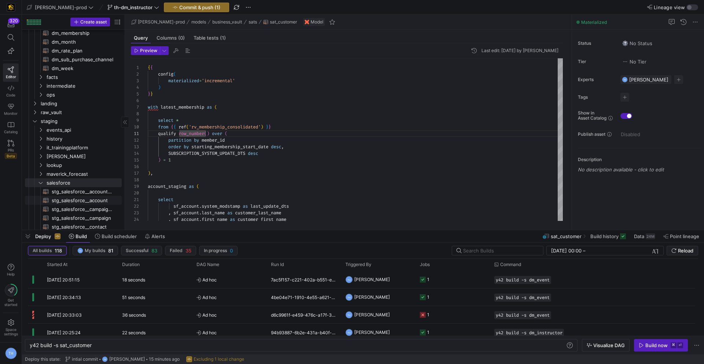
click at [80, 199] on span "stg_salesforce__account​​​​​​​​​​" at bounding box center [83, 200] width 62 height 8
type textarea "y42 build -s stg_salesforce__account"
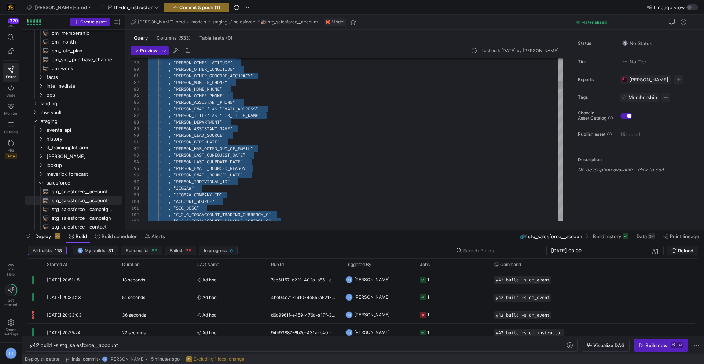
scroll to position [53, 0]
type textarea "/* 1. Alias & Cast 2. Implement --vars {key: value: } for date filtering 3. We …"
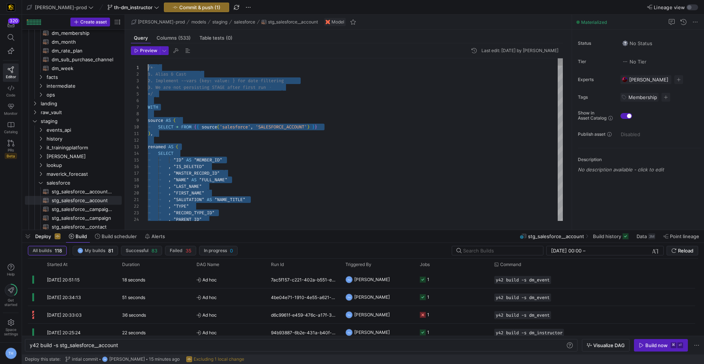
drag, startPoint x: 234, startPoint y: 213, endPoint x: 210, endPoint y: -32, distance: 246.8
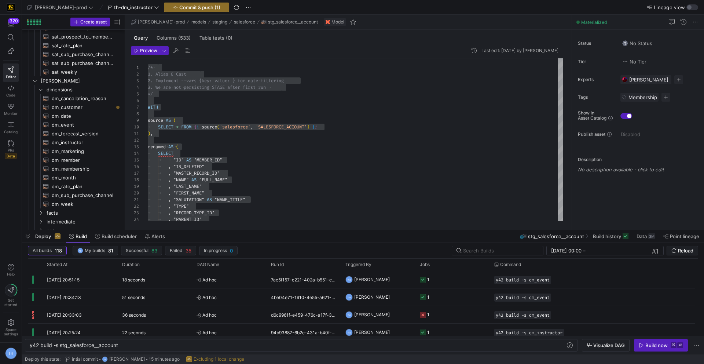
scroll to position [209, 0]
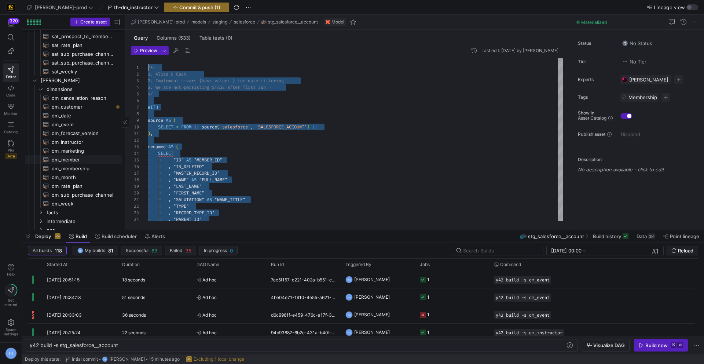
click at [71, 160] on span "dm_member​​​​​​​​​​" at bounding box center [83, 159] width 62 height 8
type textarea "y42 build -s dm_member"
type textarea "{{ config( materialized='table' , post_hook = "alter table {{ this }} add prima…"
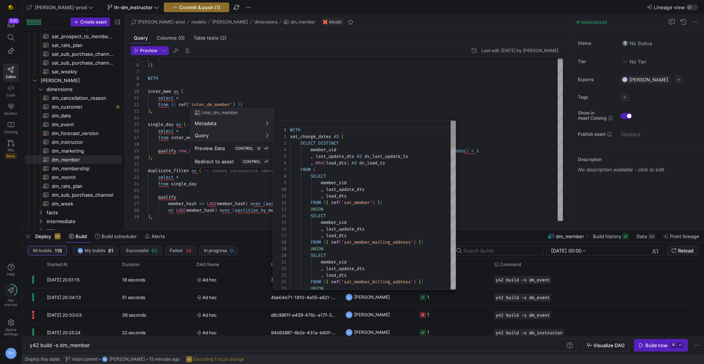
scroll to position [66, 0]
click at [339, 104] on div at bounding box center [352, 182] width 704 height 364
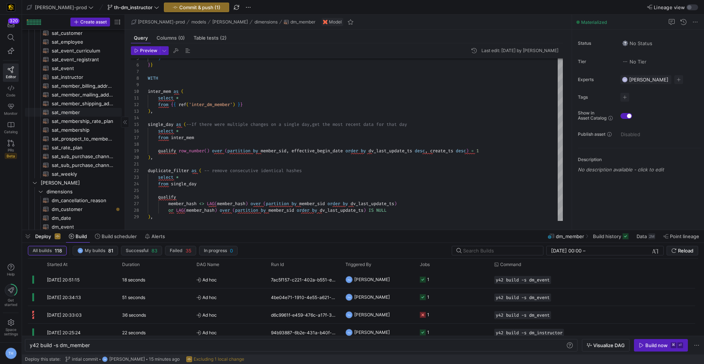
scroll to position [94, 0]
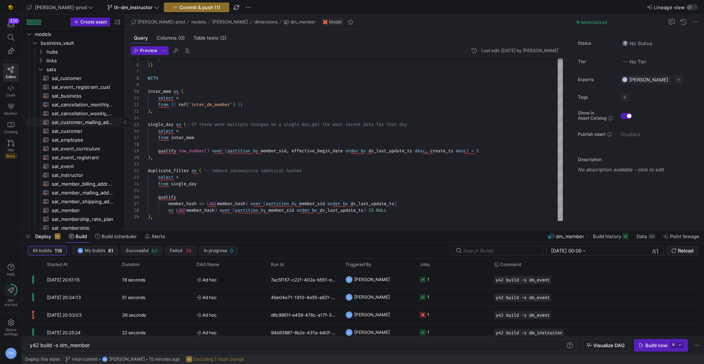
click at [71, 120] on span "sat_customer_mailing_address​​​​​​​​​​" at bounding box center [83, 122] width 62 height 8
type textarea "y42 build -s sat_customer_mailing_address"
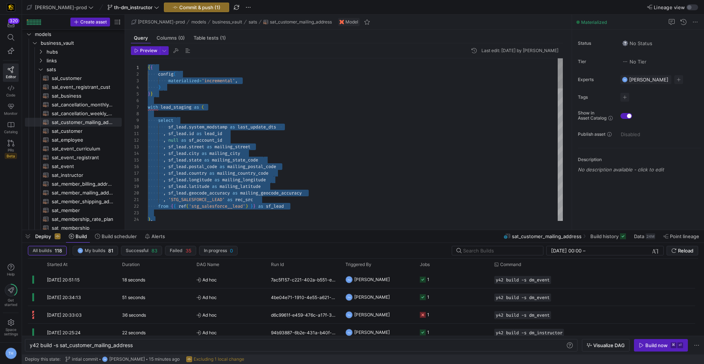
drag, startPoint x: 313, startPoint y: 212, endPoint x: 106, endPoint y: -32, distance: 320.2
type textarea ", sf_lead.id as lead_id , null as sf_account_id , sf_lead.street as mailing_str…"
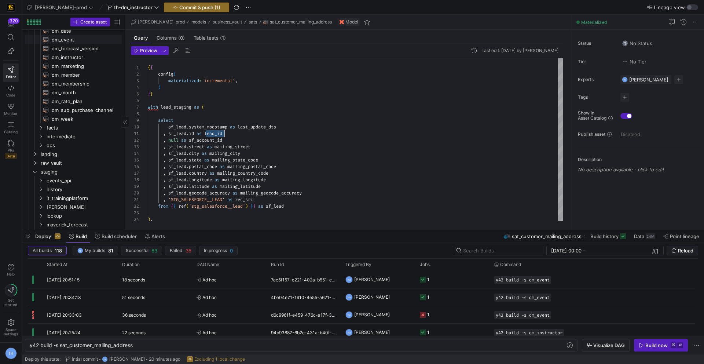
scroll to position [213, 0]
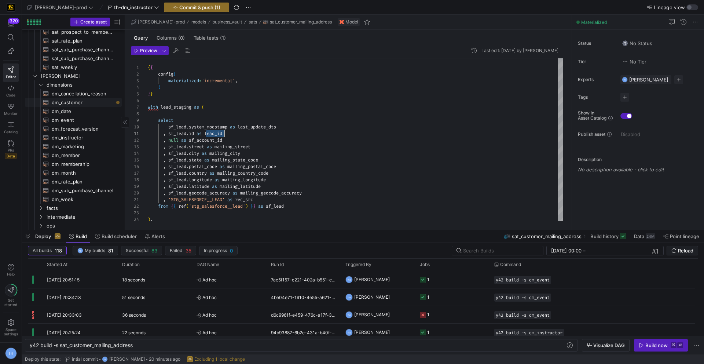
click at [67, 103] on span "dm_customer​​​​​​​​​​" at bounding box center [83, 102] width 62 height 8
type textarea "y42 build -s dm_customer"
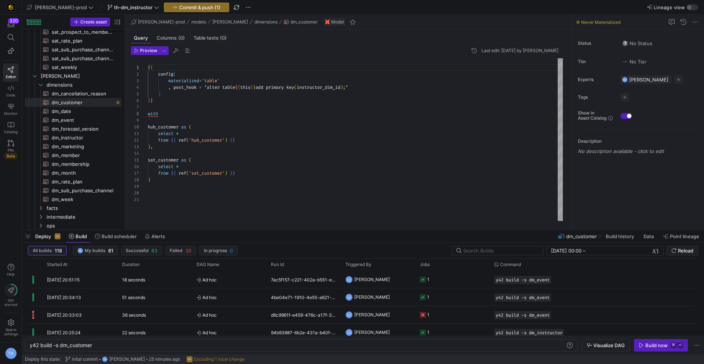
click at [186, 191] on div "{ { config ( materialized = 'table' , post_hook = "alter table { { this } } add…" at bounding box center [355, 139] width 415 height 162
click at [184, 185] on div "{ { config ( materialized = 'table' , post_hook = "alter table { { this } } add…" at bounding box center [355, 139] width 415 height 162
click at [184, 182] on div "{ { config ( materialized = 'table' , post_hook = "alter table { { this } } add…" at bounding box center [355, 139] width 415 height 162
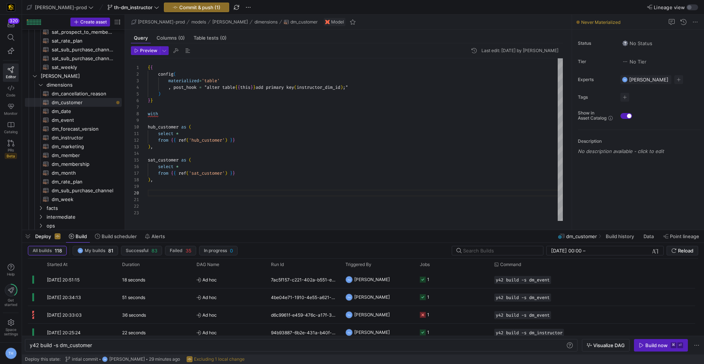
click at [163, 191] on div "{ { config ( materialized = 'table' , post_hook = "alter table { { this } } add…" at bounding box center [355, 139] width 415 height 162
click at [263, 214] on div "{ { config ( materialized = 'table' , post_hook = "alter table { { this } } add…" at bounding box center [355, 146] width 415 height 177
type textarea "select * from {{ ref('sat_customer_mailing_address') }} )"
click at [199, 111] on div at bounding box center [352, 182] width 704 height 364
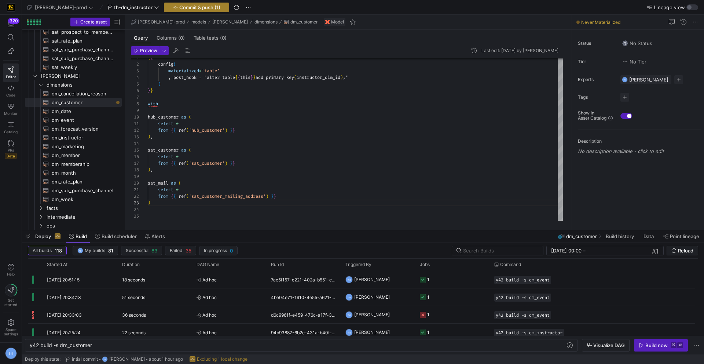
click at [179, 6] on span "Commit & push (1)" at bounding box center [199, 7] width 41 height 6
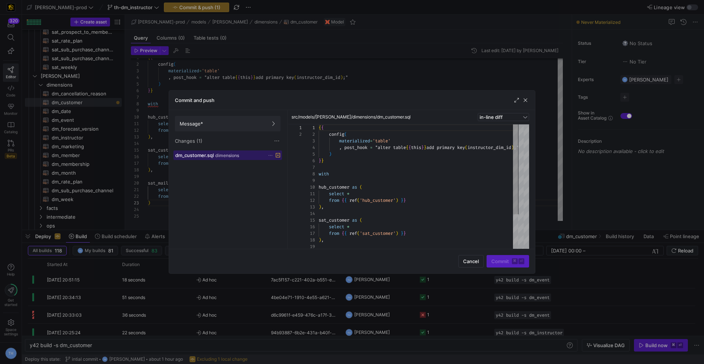
click at [229, 153] on div "dm_customer.sql dimensions" at bounding box center [219, 155] width 89 height 6
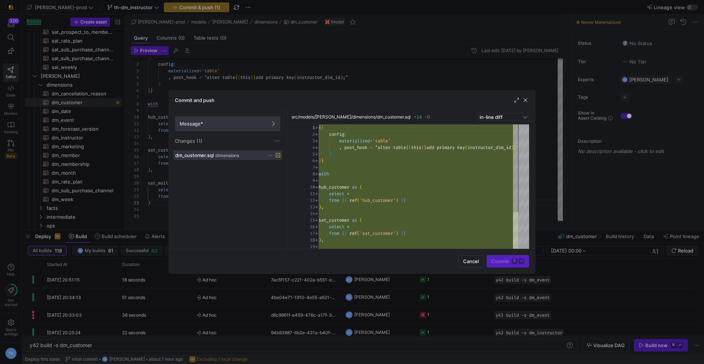
click at [236, 126] on span "Message*" at bounding box center [228, 124] width 96 height 6
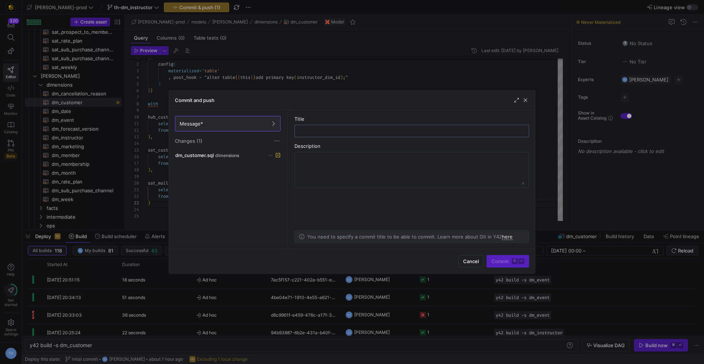
click at [335, 132] on input "text" at bounding box center [412, 131] width 222 height 6
type input "adding new cte"
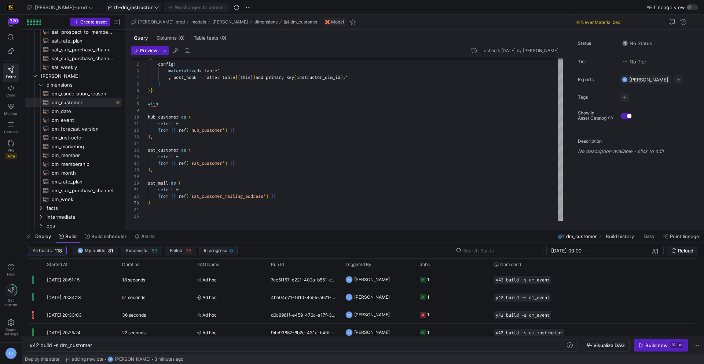
scroll to position [0, 0]
